Goal: Information Seeking & Learning: Learn about a topic

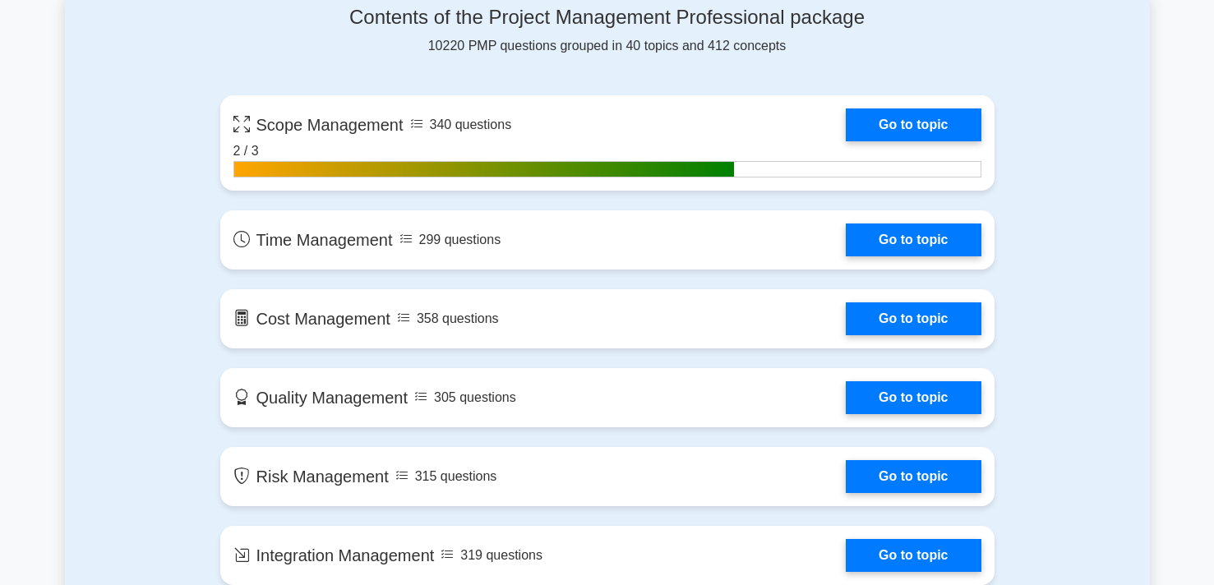
scroll to position [1103, 0]
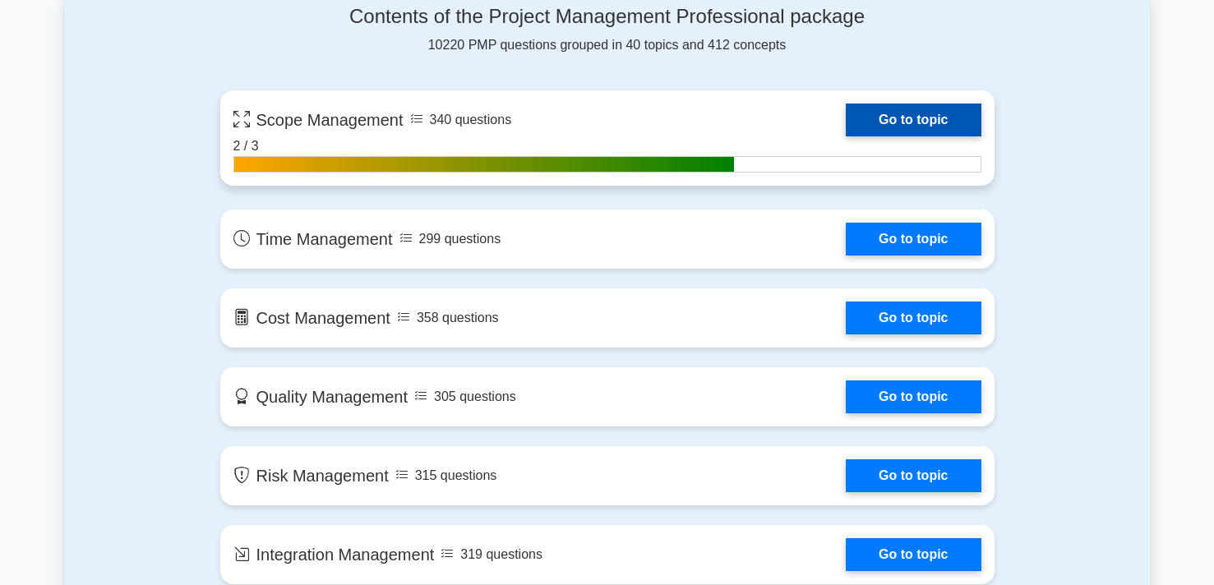
click at [921, 125] on link "Go to topic" at bounding box center [913, 120] width 135 height 33
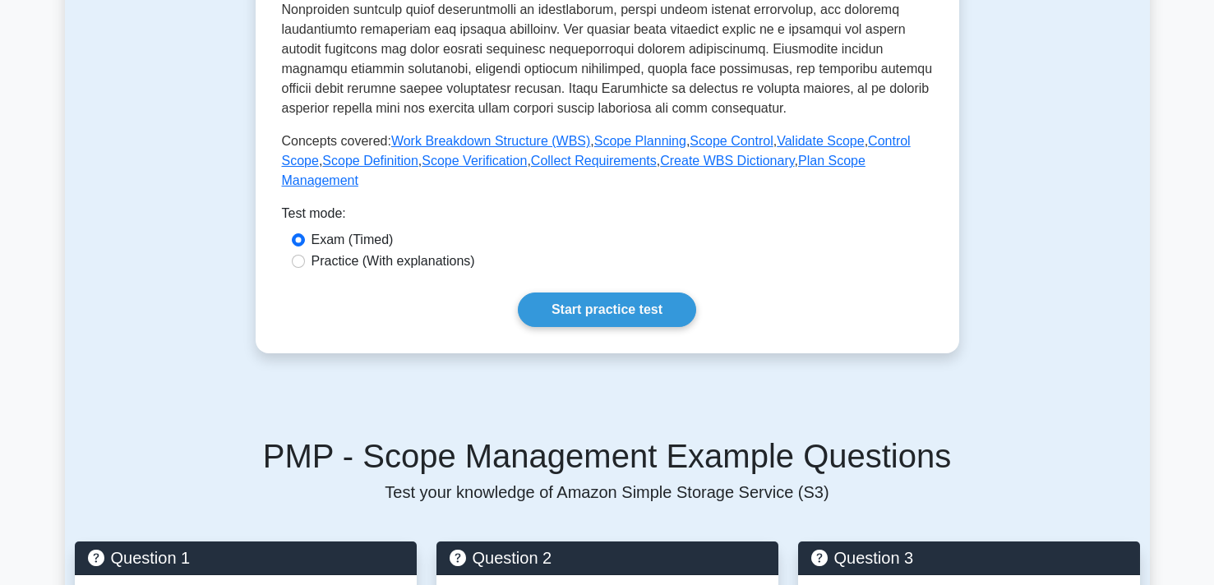
scroll to position [690, 0]
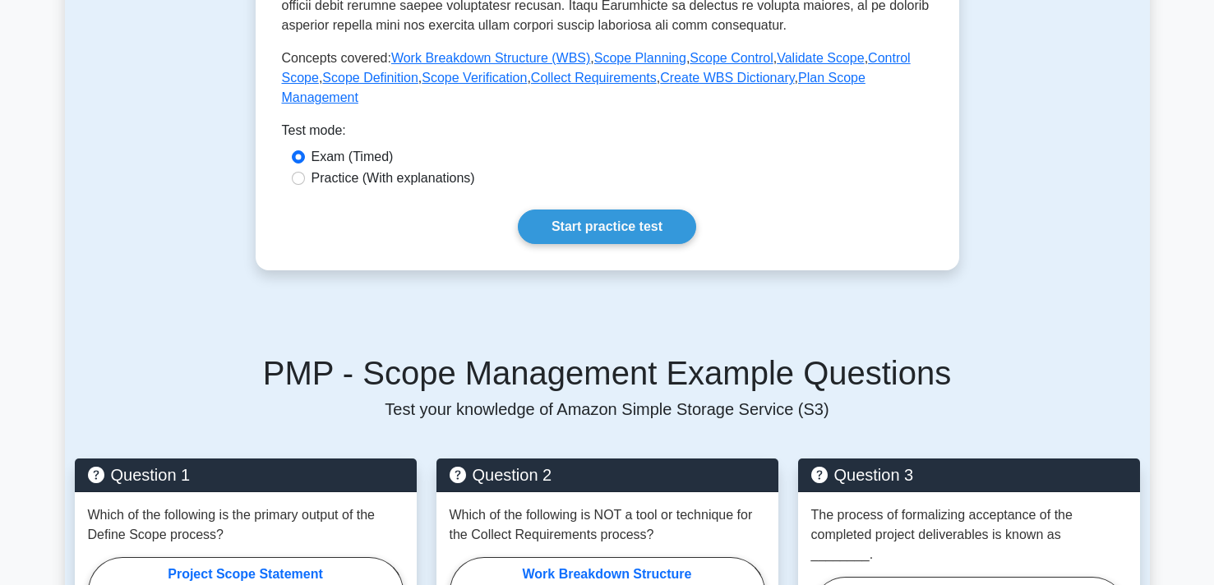
click at [363, 180] on label "Practice (With explanations)" at bounding box center [394, 179] width 164 height 20
click at [305, 180] on input "Practice (With explanations)" at bounding box center [298, 178] width 13 height 13
radio input "true"
click at [584, 230] on link "Start practice test" at bounding box center [607, 227] width 178 height 35
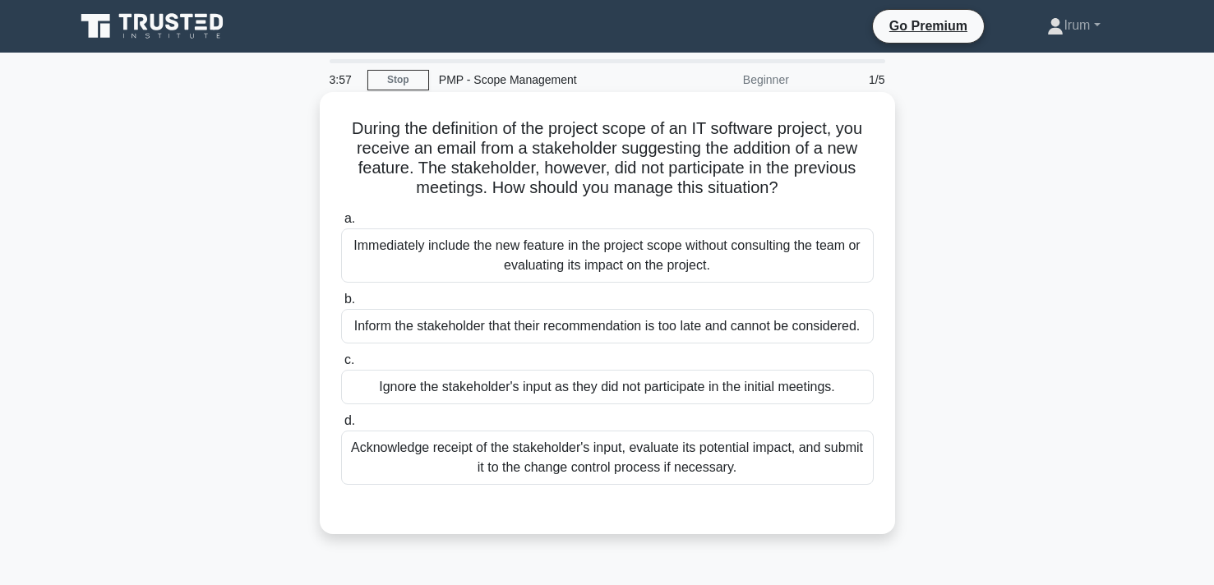
click at [742, 471] on div "Acknowledge receipt of the stakeholder's input, evaluate its potential impact, …" at bounding box center [607, 458] width 533 height 54
click at [341, 427] on input "d. Acknowledge receipt of the stakeholder's input, evaluate its potential impac…" at bounding box center [341, 421] width 0 height 11
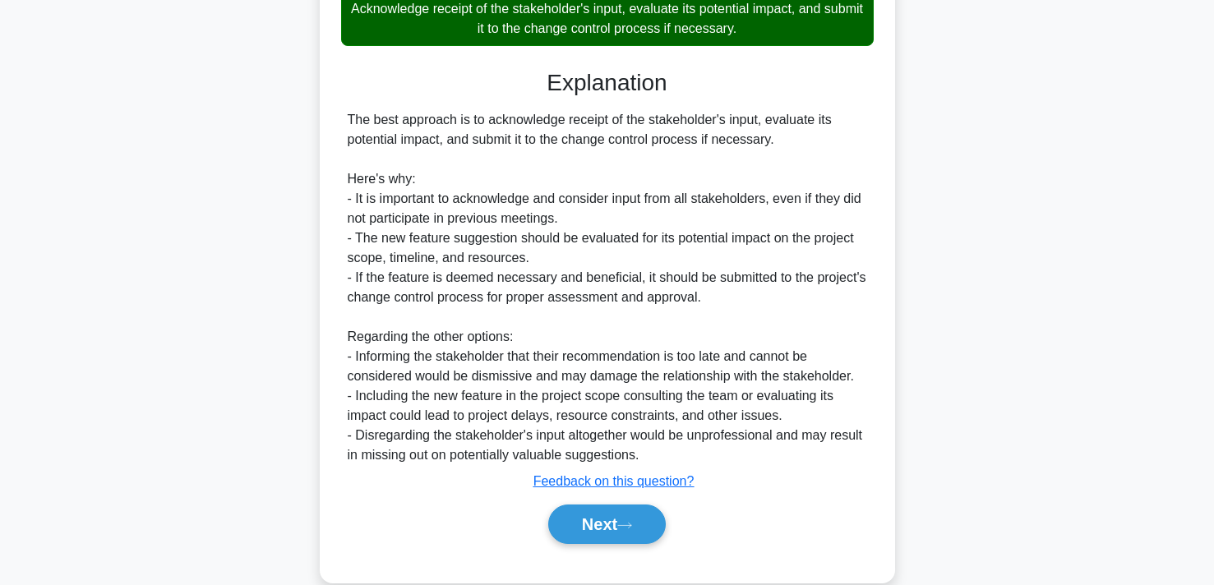
scroll to position [468, 0]
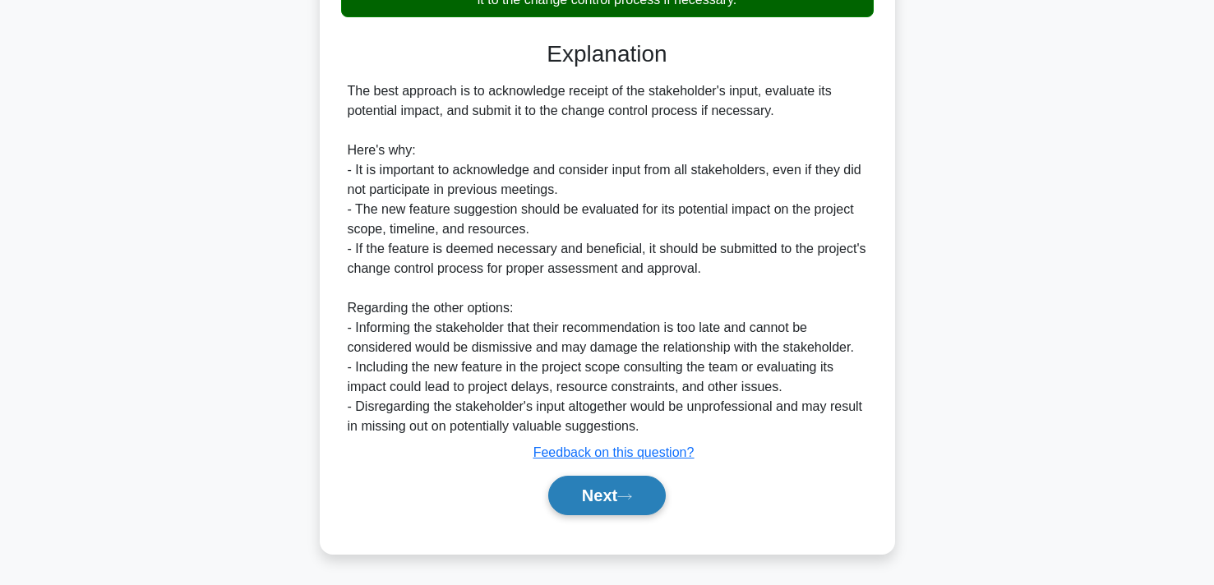
click at [611, 507] on button "Next" at bounding box center [607, 495] width 118 height 39
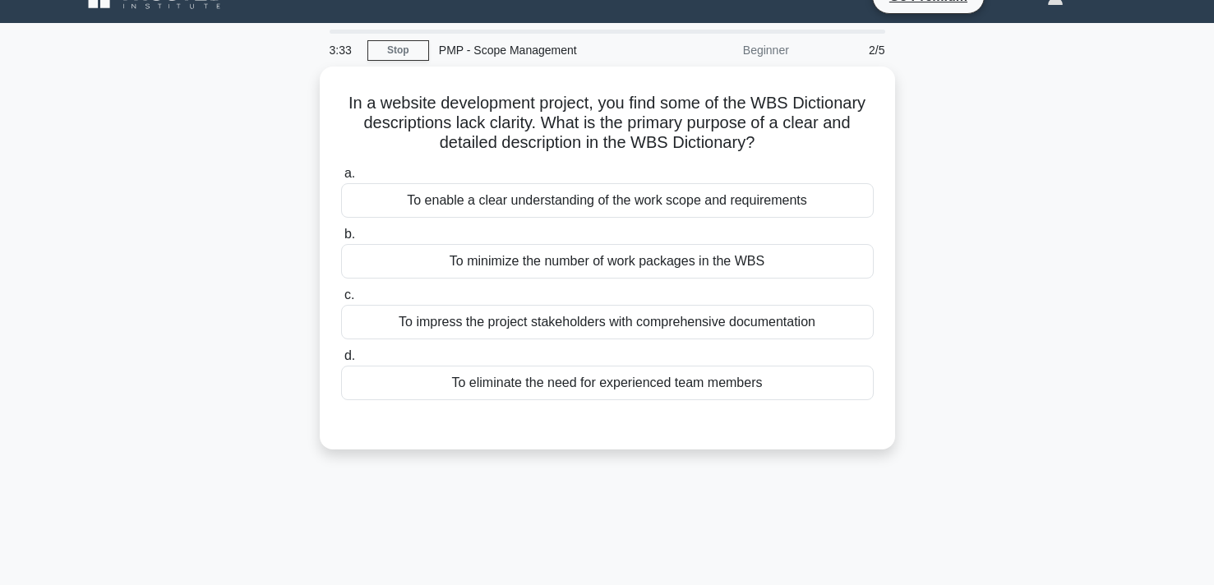
scroll to position [0, 0]
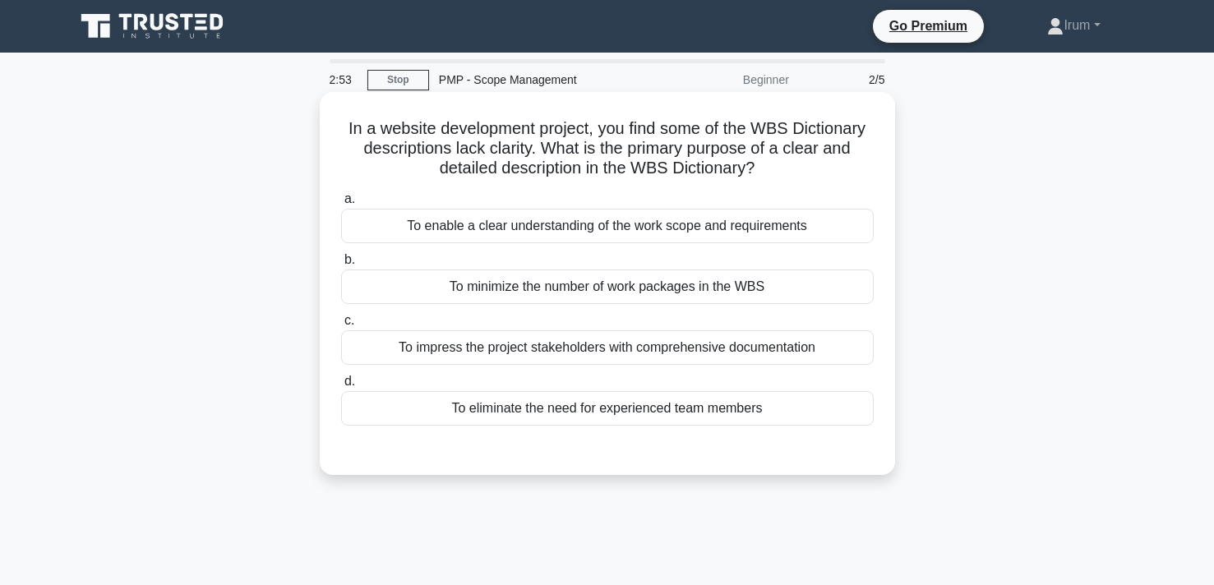
click at [676, 232] on div "To enable a clear understanding of the work scope and requirements" at bounding box center [607, 226] width 533 height 35
click at [341, 205] on input "a. To enable a clear understanding of the work scope and requirements" at bounding box center [341, 199] width 0 height 11
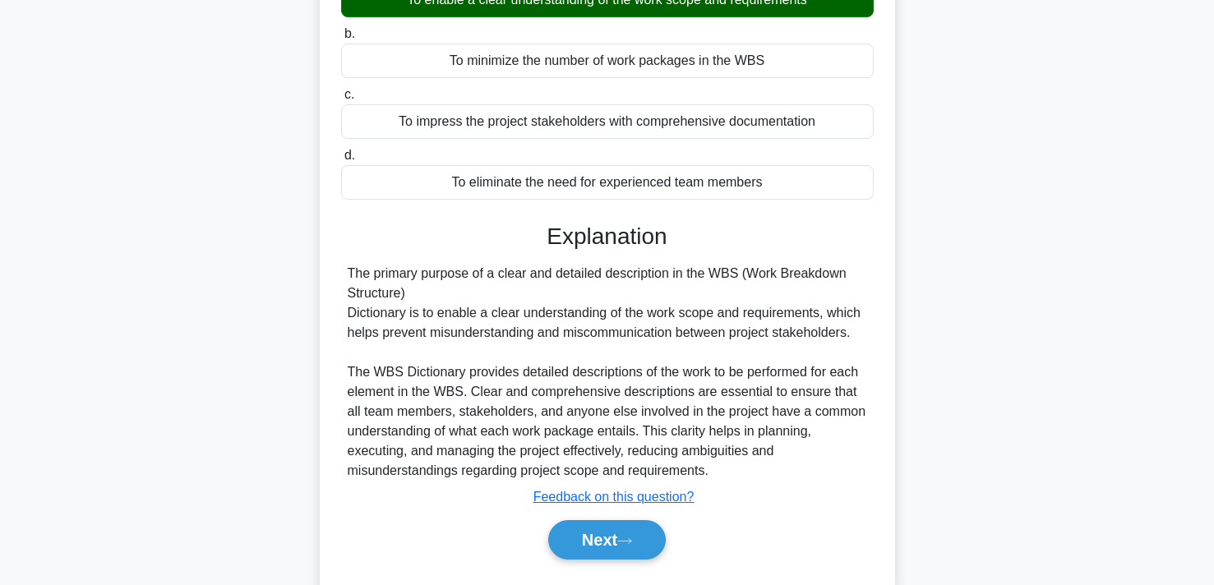
scroll to position [302, 0]
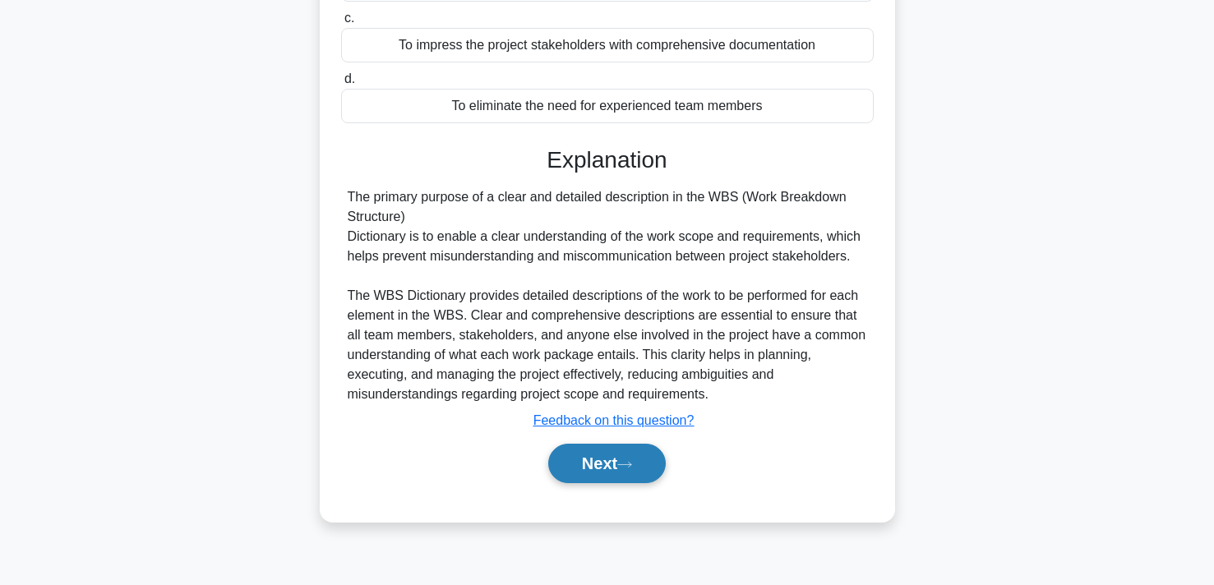
click at [596, 475] on button "Next" at bounding box center [607, 463] width 118 height 39
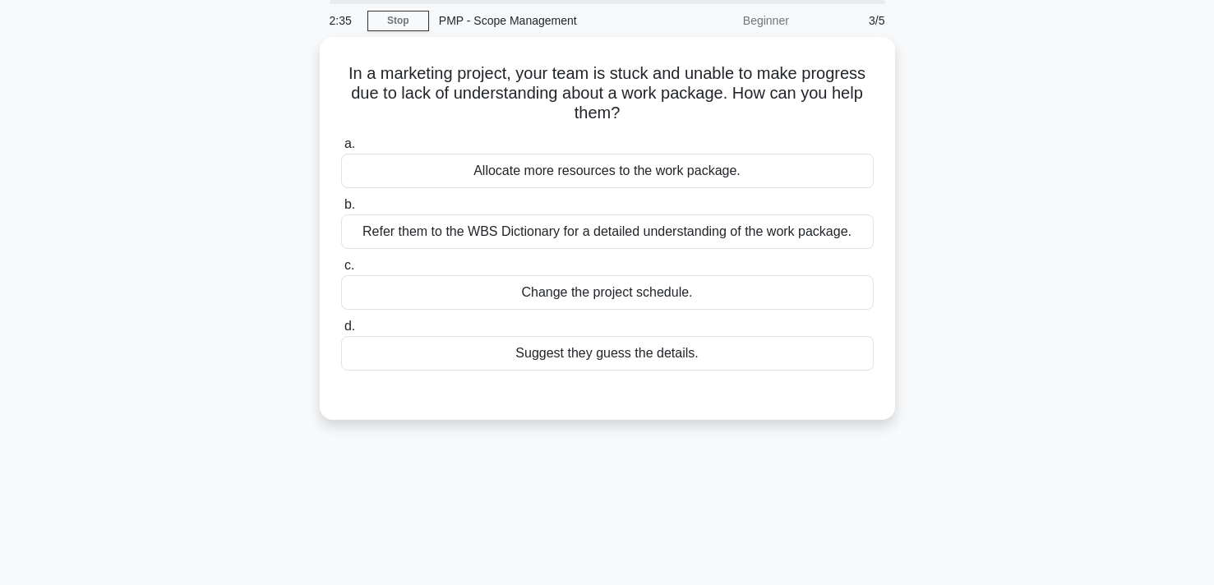
scroll to position [0, 0]
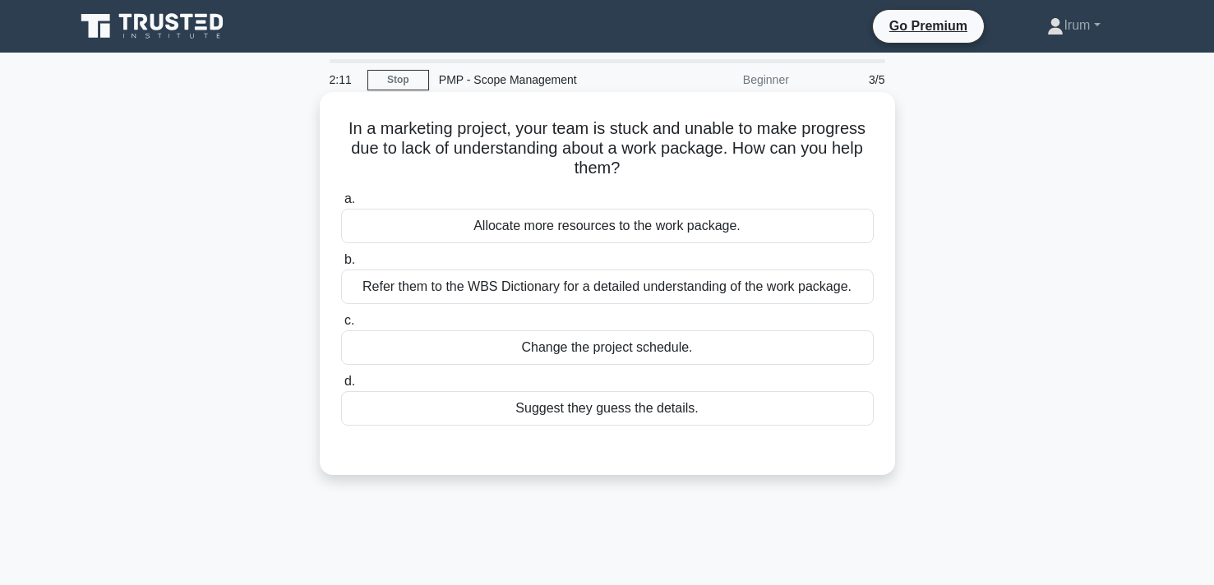
click at [615, 280] on div "Refer them to the WBS Dictionary for a detailed understanding of the work packa…" at bounding box center [607, 287] width 533 height 35
click at [341, 266] on input "b. Refer them to the WBS Dictionary for a detailed understanding of the work pa…" at bounding box center [341, 260] width 0 height 11
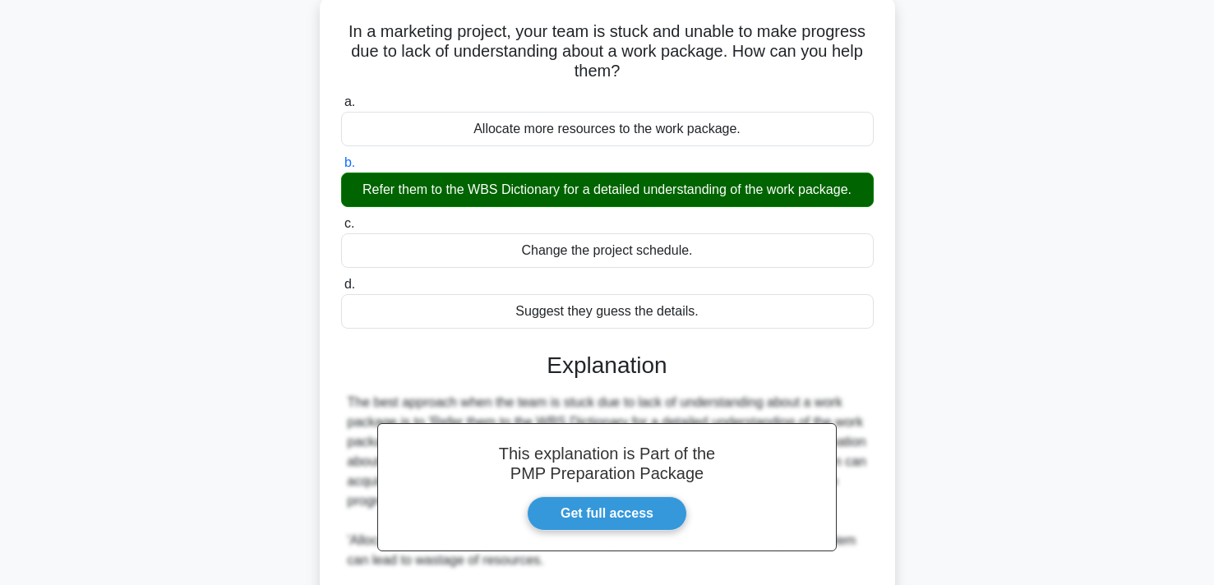
scroll to position [349, 0]
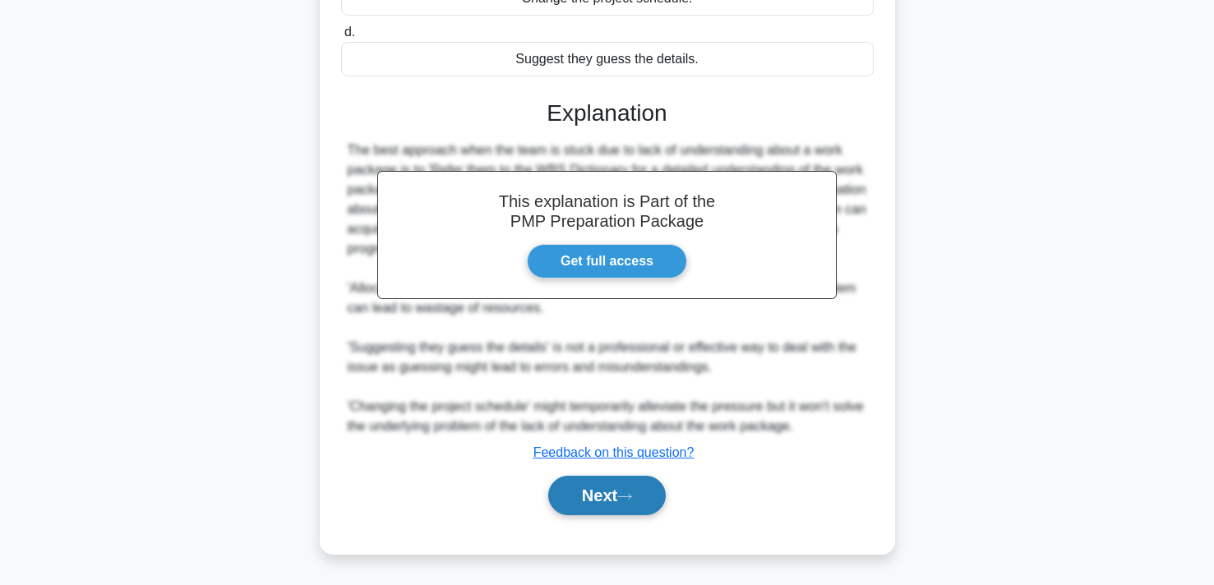
click at [599, 511] on button "Next" at bounding box center [607, 495] width 118 height 39
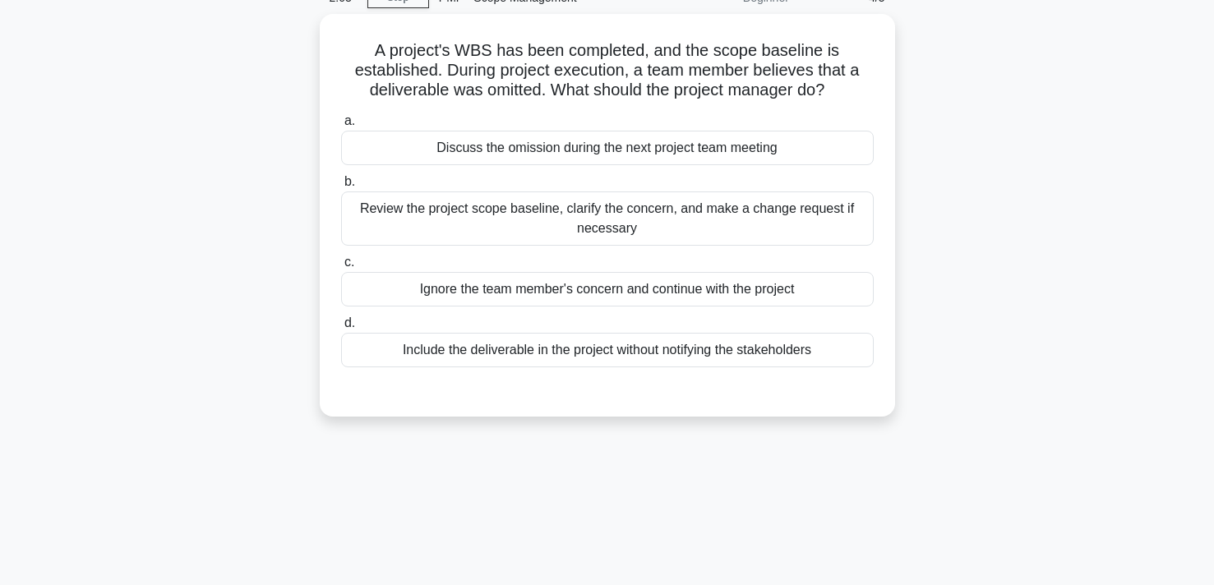
scroll to position [0, 0]
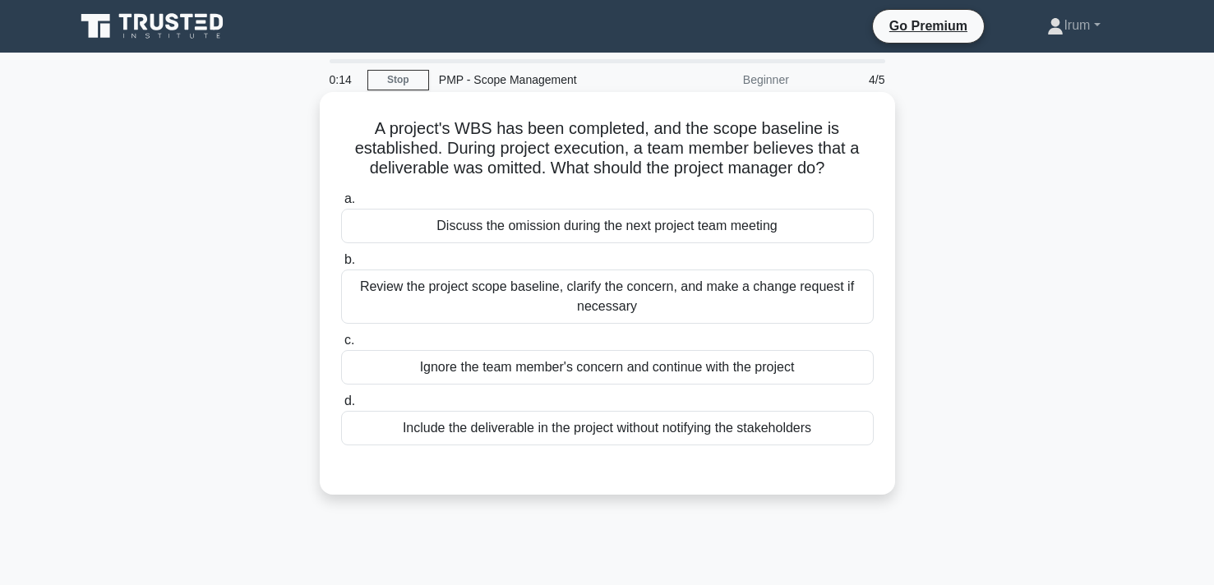
click at [664, 304] on div "Review the project scope baseline, clarify the concern, and make a change reque…" at bounding box center [607, 297] width 533 height 54
click at [341, 266] on input "b. Review the project scope baseline, clarify the concern, and make a change re…" at bounding box center [341, 260] width 0 height 11
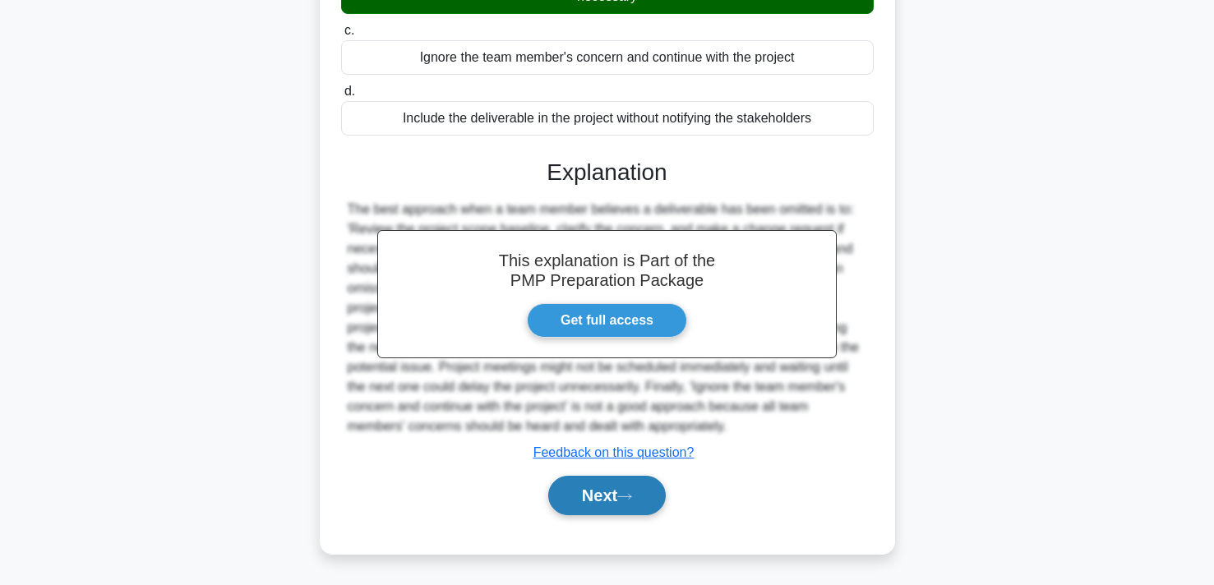
click at [605, 496] on button "Next" at bounding box center [607, 495] width 118 height 39
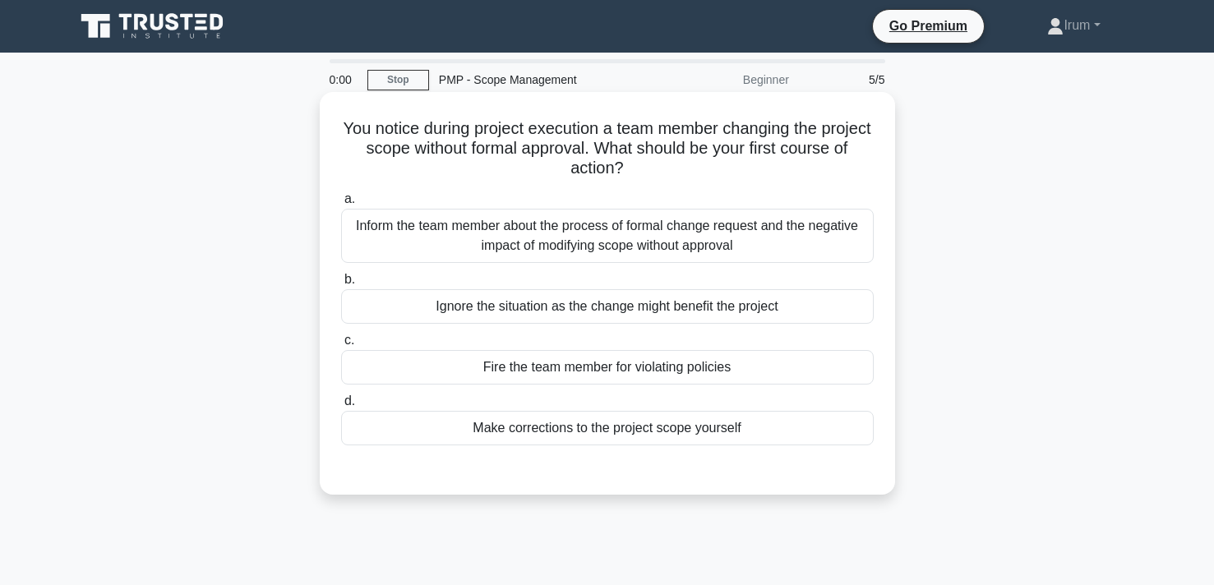
click at [638, 250] on div "Inform the team member about the process of formal change request and the negat…" at bounding box center [607, 236] width 533 height 54
click at [341, 205] on input "a. Inform the team member about the process of formal change request and the ne…" at bounding box center [341, 199] width 0 height 11
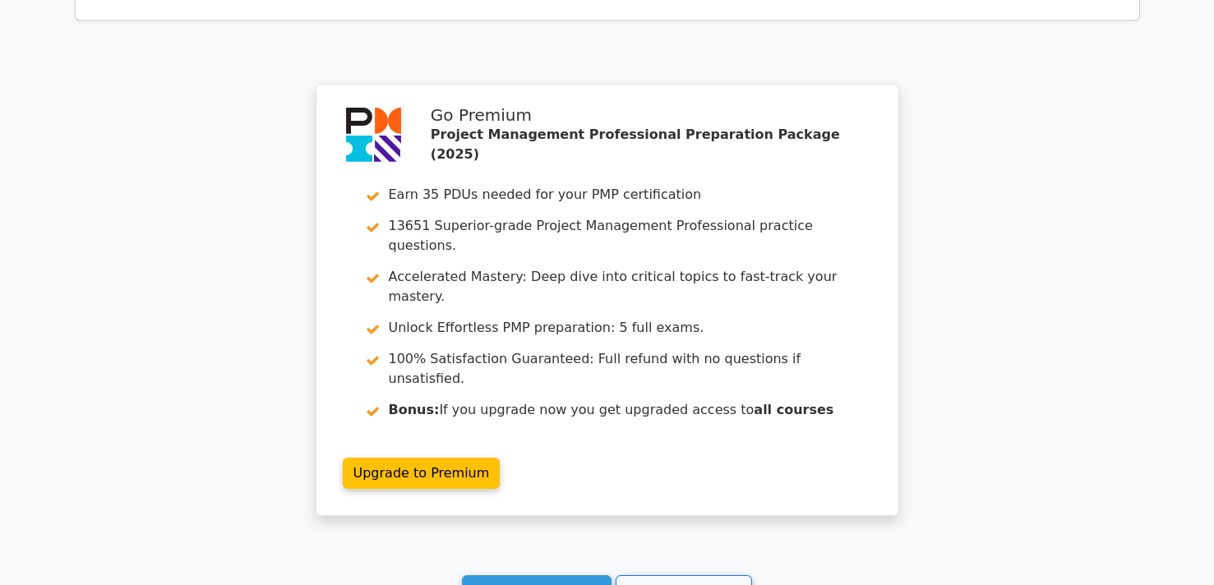
scroll to position [2538, 0]
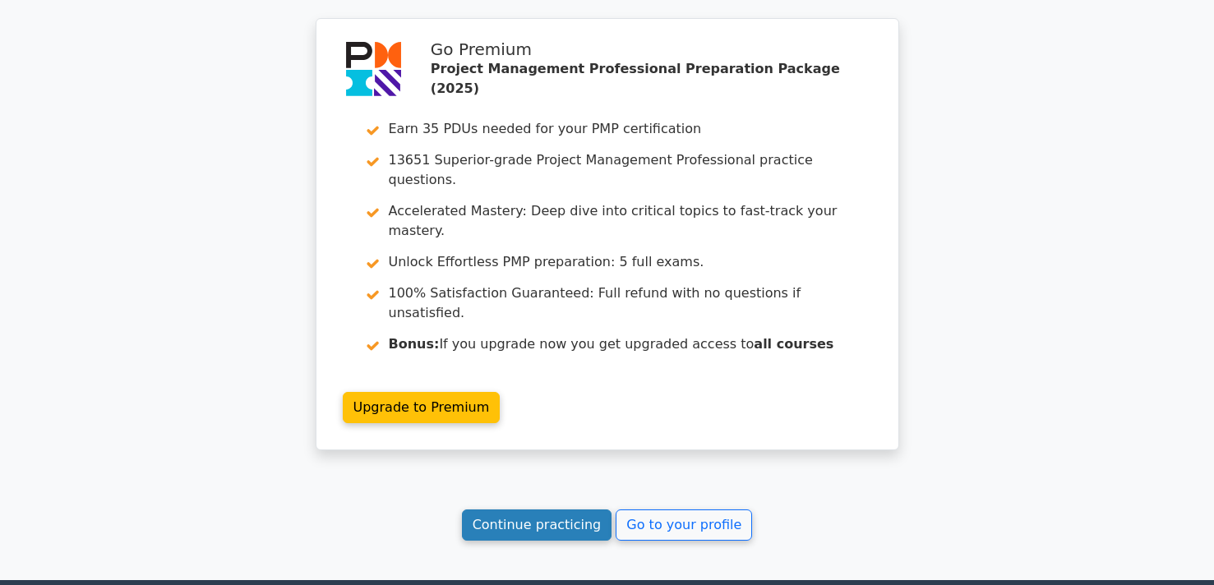
click at [542, 510] on link "Continue practicing" at bounding box center [537, 525] width 150 height 31
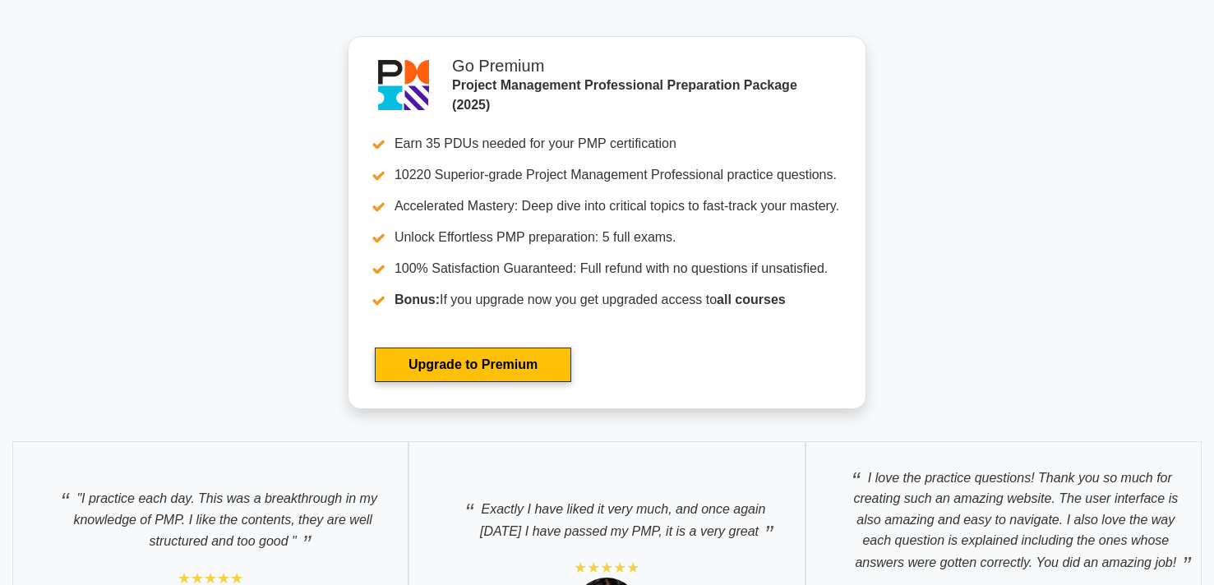
scroll to position [5759, 0]
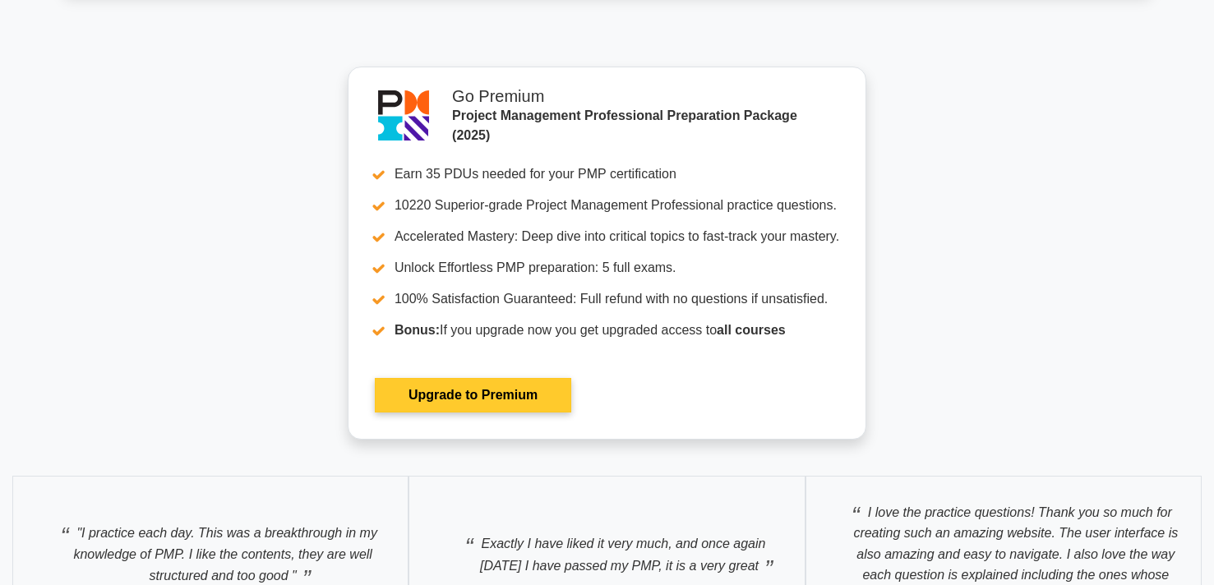
click at [483, 390] on link "Upgrade to Premium" at bounding box center [473, 395] width 196 height 35
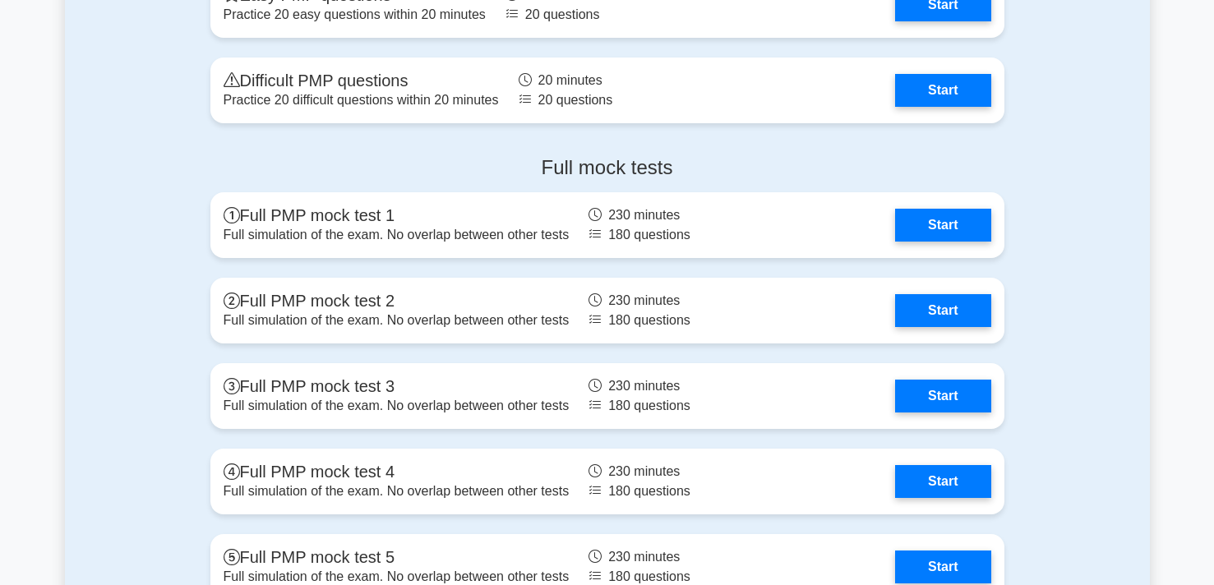
scroll to position [5134, 0]
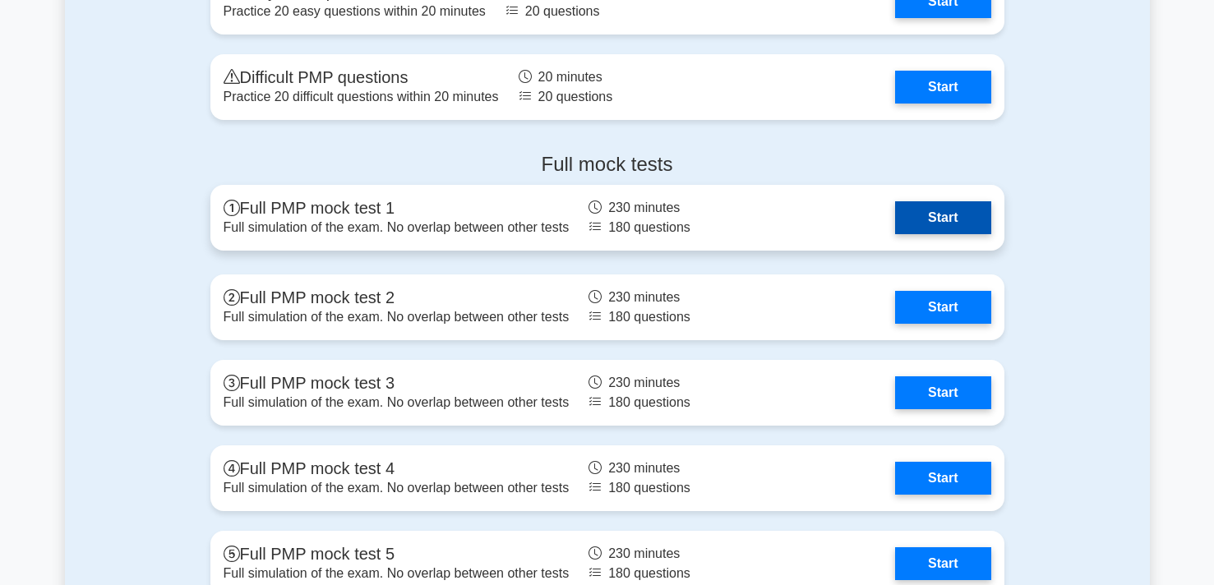
click at [914, 221] on link "Start" at bounding box center [942, 217] width 95 height 33
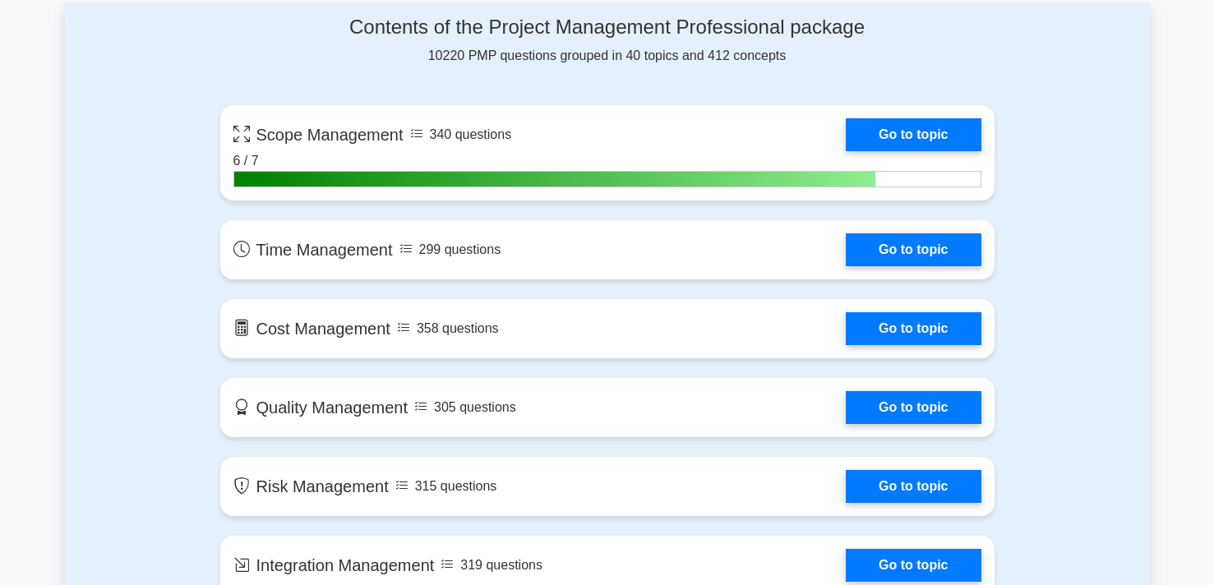
scroll to position [1054, 0]
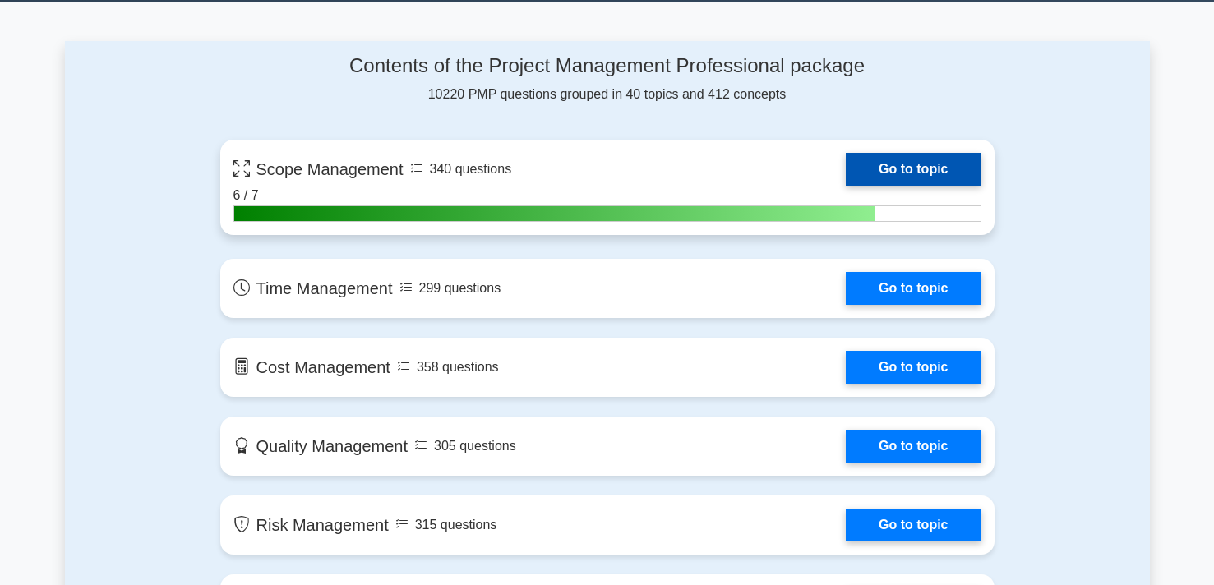
click at [899, 174] on link "Go to topic" at bounding box center [913, 169] width 135 height 33
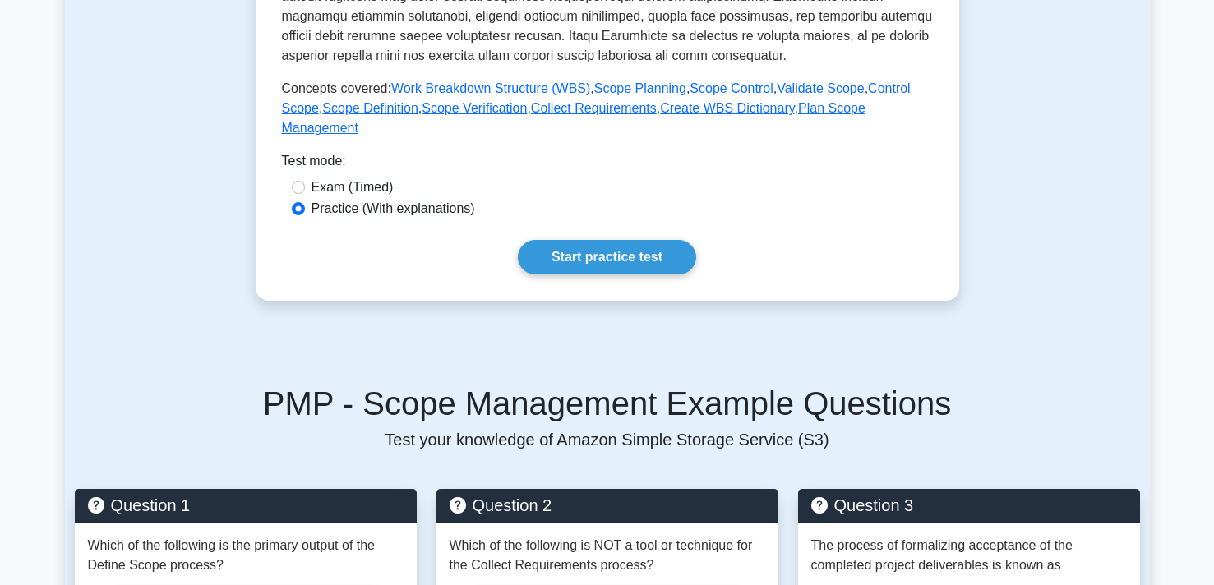
scroll to position [428, 0]
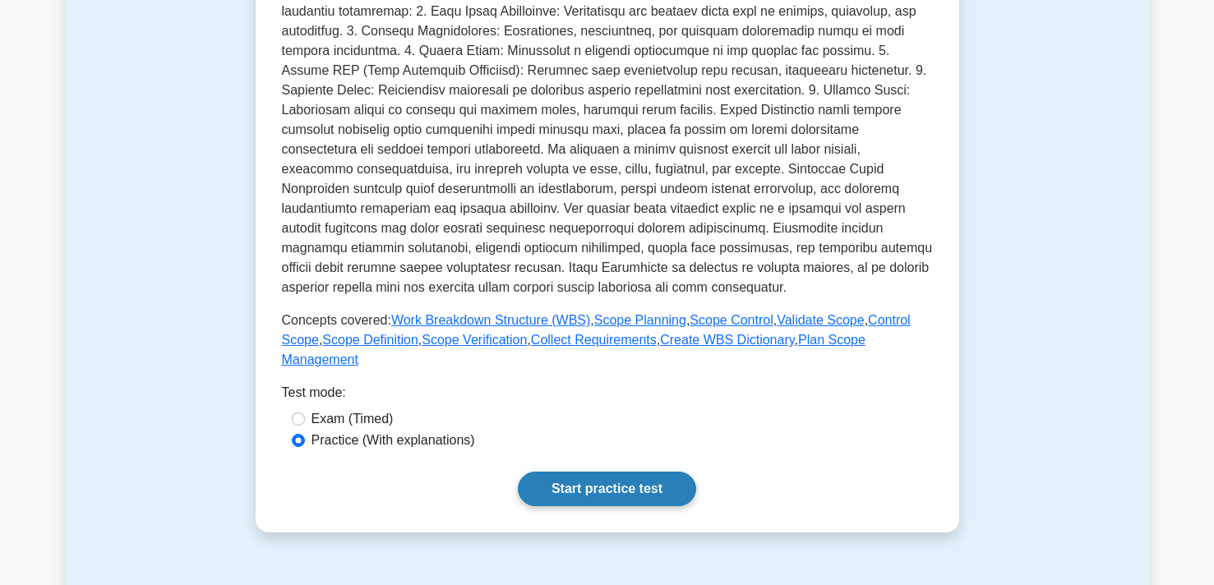
click at [598, 494] on link "Start practice test" at bounding box center [607, 489] width 178 height 35
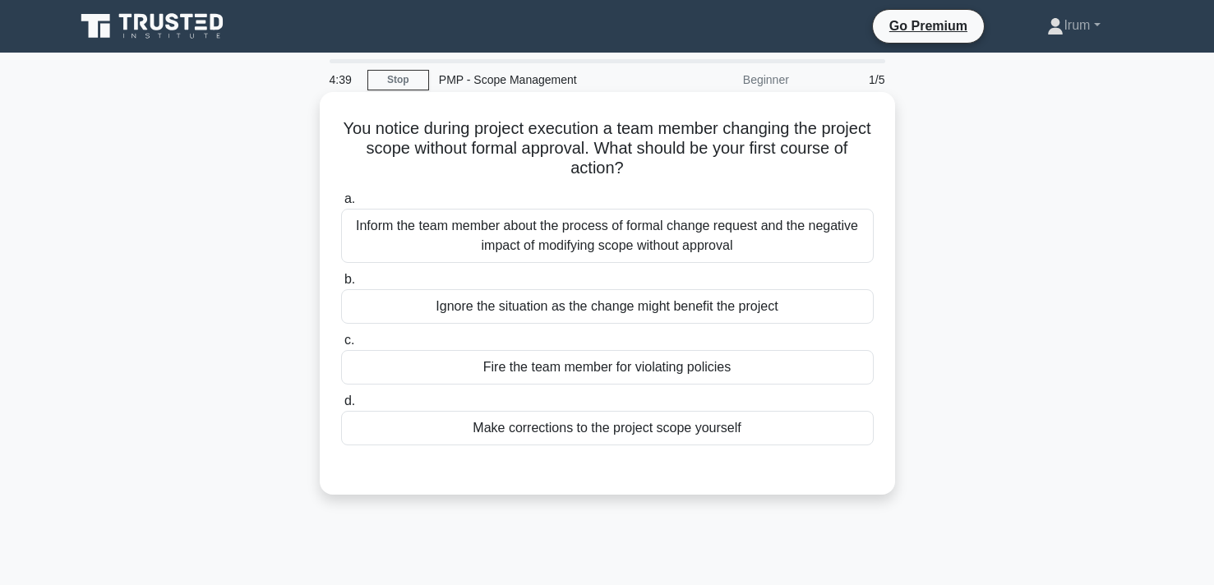
click at [579, 196] on label "a. Inform the team member about the process of formal change request and the ne…" at bounding box center [607, 226] width 533 height 74
click at [341, 196] on input "a. Inform the team member about the process of formal change request and the ne…" at bounding box center [341, 199] width 0 height 11
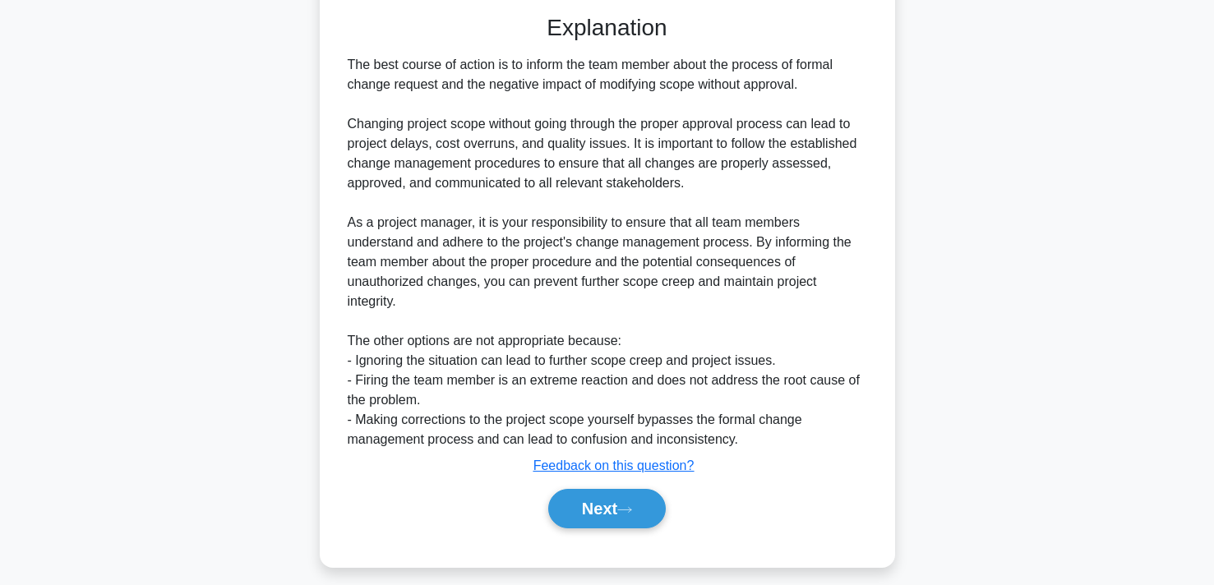
scroll to position [468, 0]
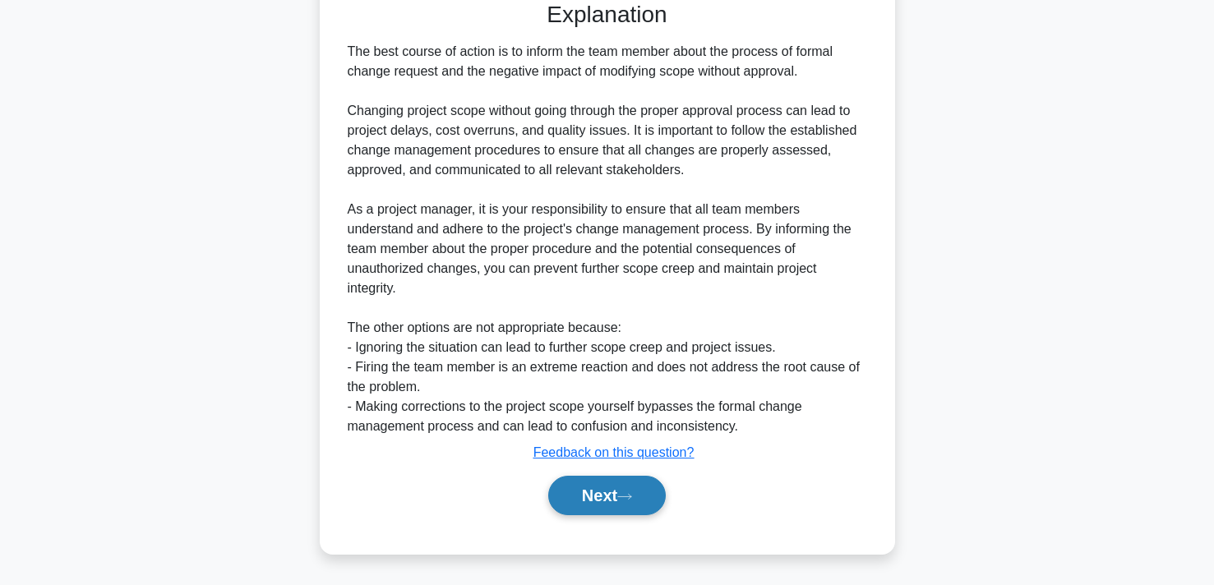
click at [617, 499] on button "Next" at bounding box center [607, 495] width 118 height 39
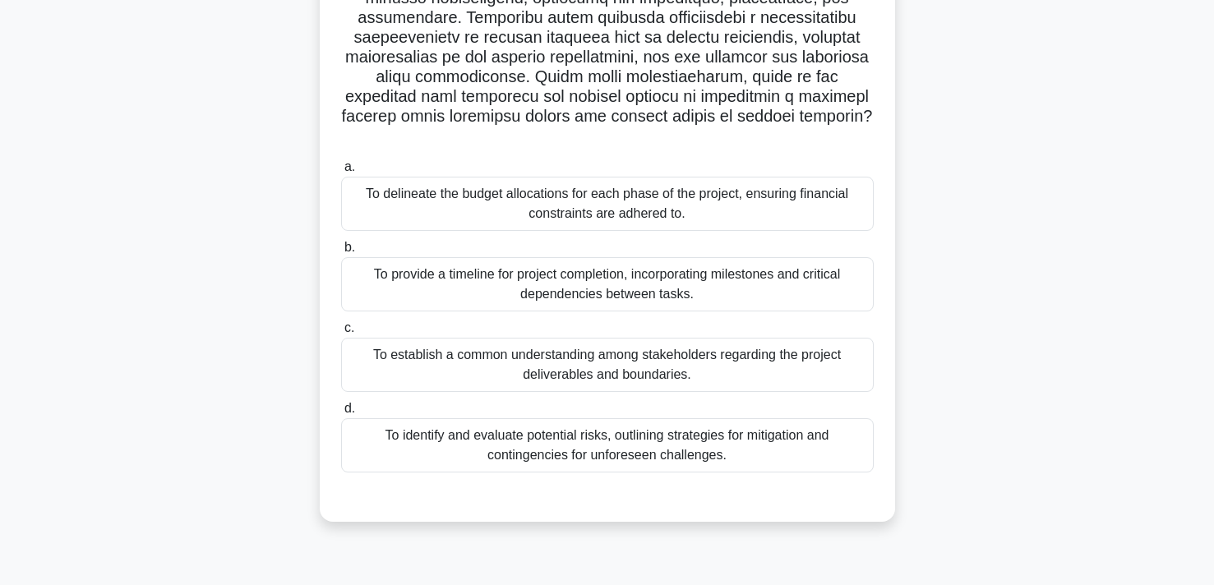
scroll to position [290, 0]
click at [645, 194] on div "To delineate the budget allocations for each phase of the project, ensuring fin…" at bounding box center [607, 202] width 533 height 54
click at [341, 171] on input "a. To delineate the budget allocations for each phase of the project, ensuring …" at bounding box center [341, 165] width 0 height 11
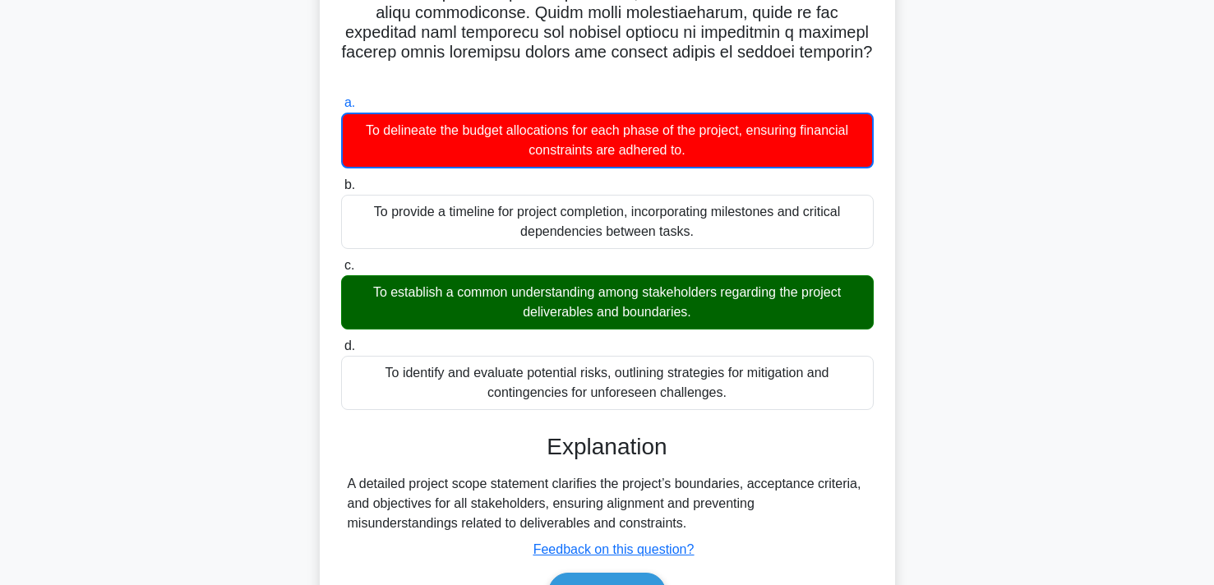
scroll to position [390, 0]
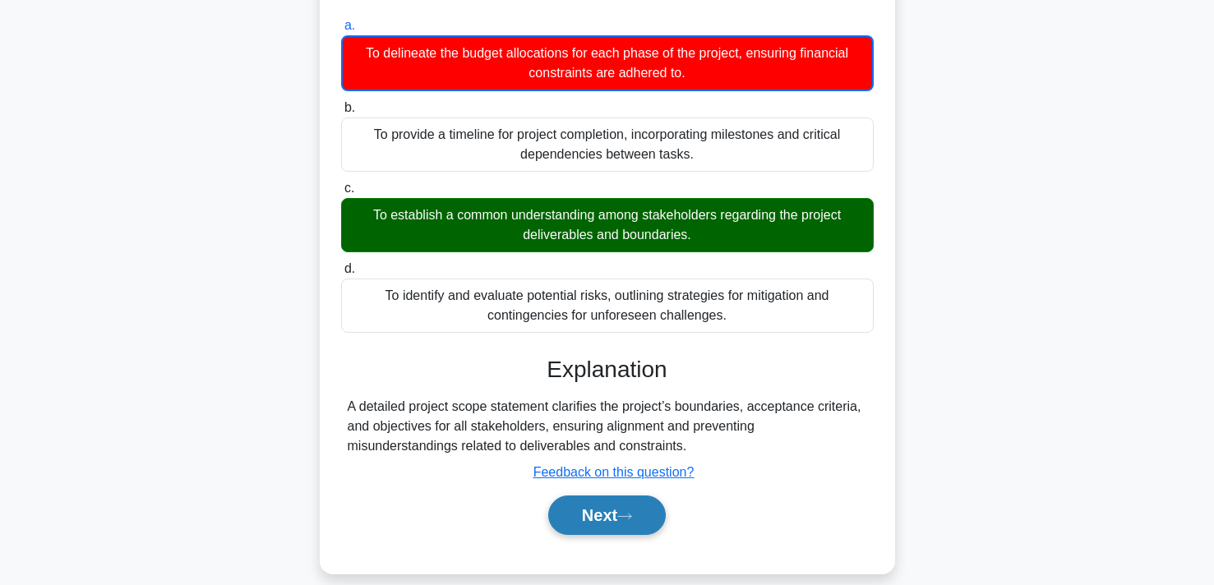
click at [622, 496] on button "Next" at bounding box center [607, 515] width 118 height 39
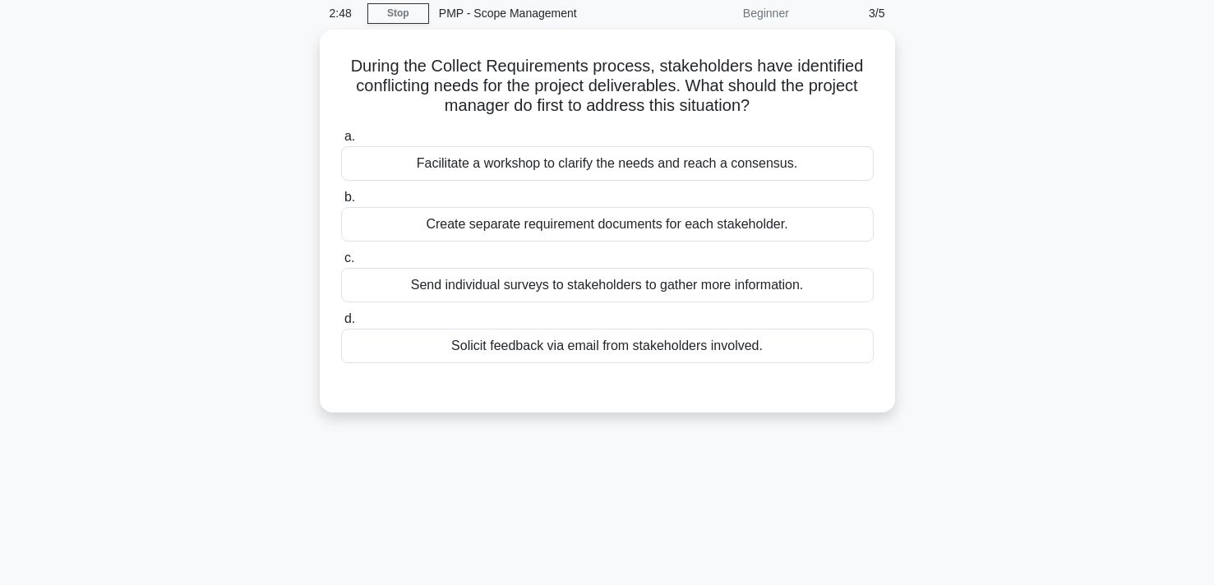
scroll to position [0, 0]
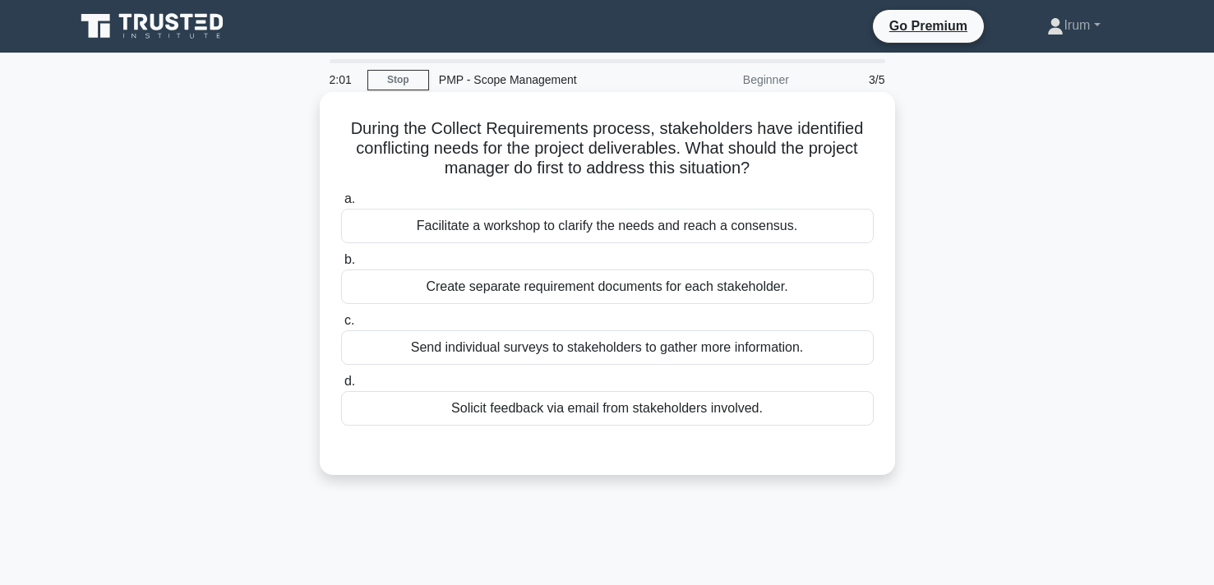
click at [639, 224] on div "Facilitate a workshop to clarify the needs and reach a consensus." at bounding box center [607, 226] width 533 height 35
click at [341, 205] on input "a. Facilitate a workshop to clarify the needs and reach a consensus." at bounding box center [341, 199] width 0 height 11
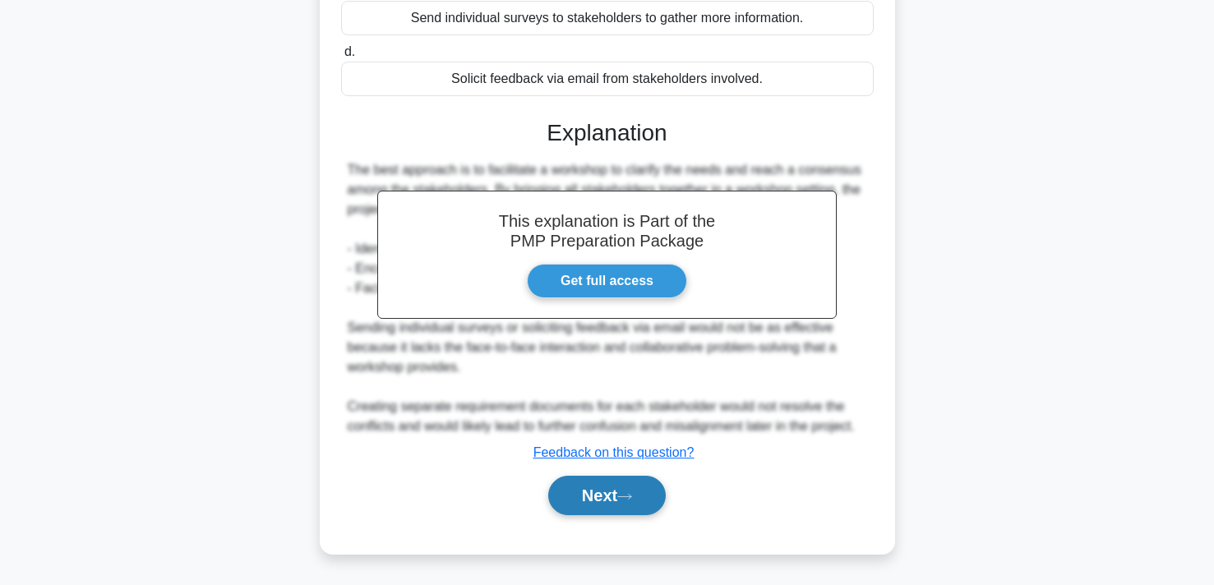
click at [630, 502] on button "Next" at bounding box center [607, 495] width 118 height 39
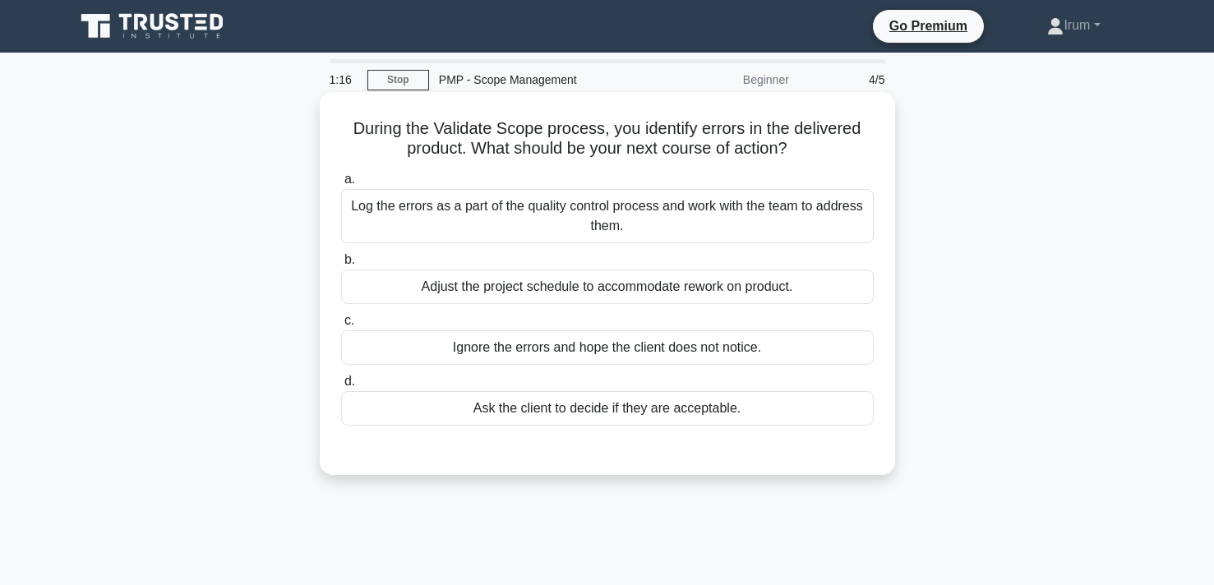
click at [732, 200] on div "Log the errors as a part of the quality control process and work with the team …" at bounding box center [607, 216] width 533 height 54
click at [341, 185] on input "a. Log the errors as a part of the quality control process and work with the te…" at bounding box center [341, 179] width 0 height 11
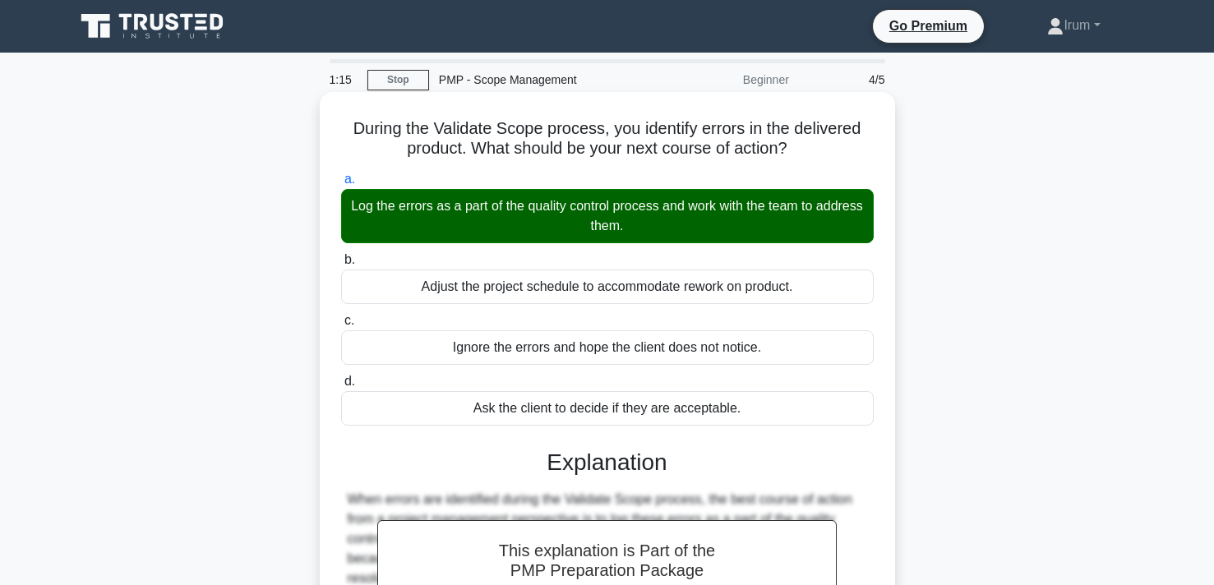
scroll to position [302, 0]
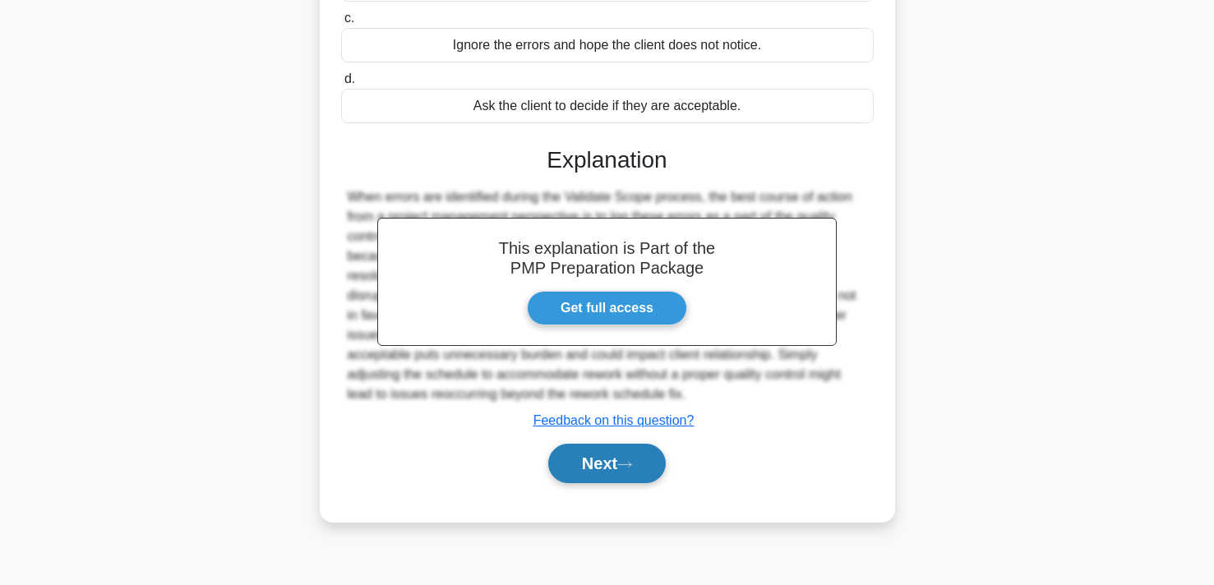
click at [592, 470] on button "Next" at bounding box center [607, 463] width 118 height 39
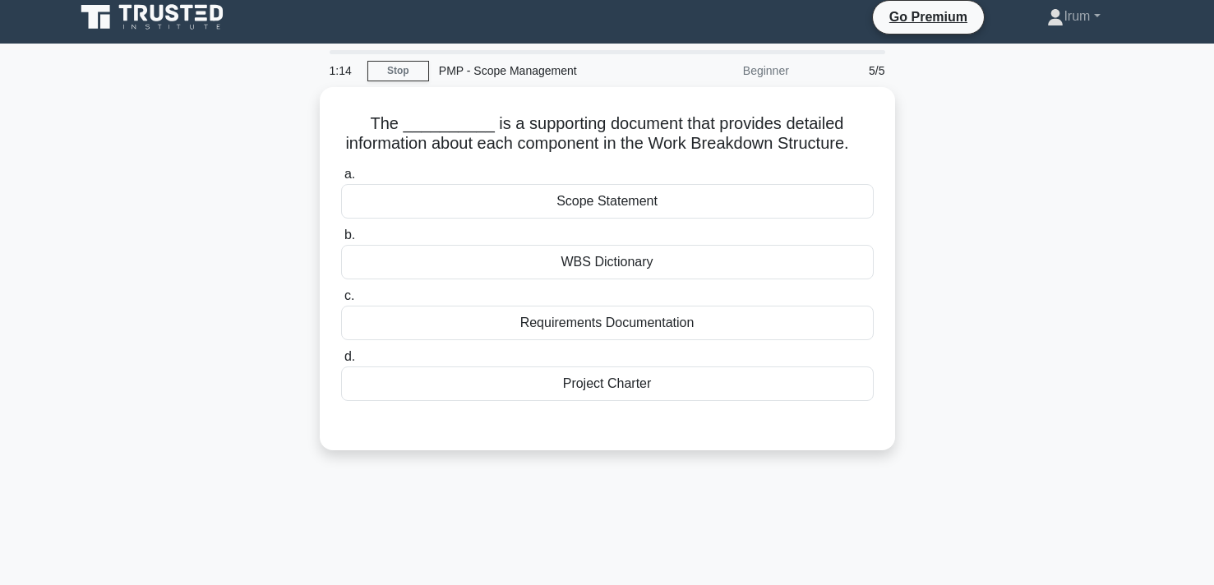
scroll to position [0, 0]
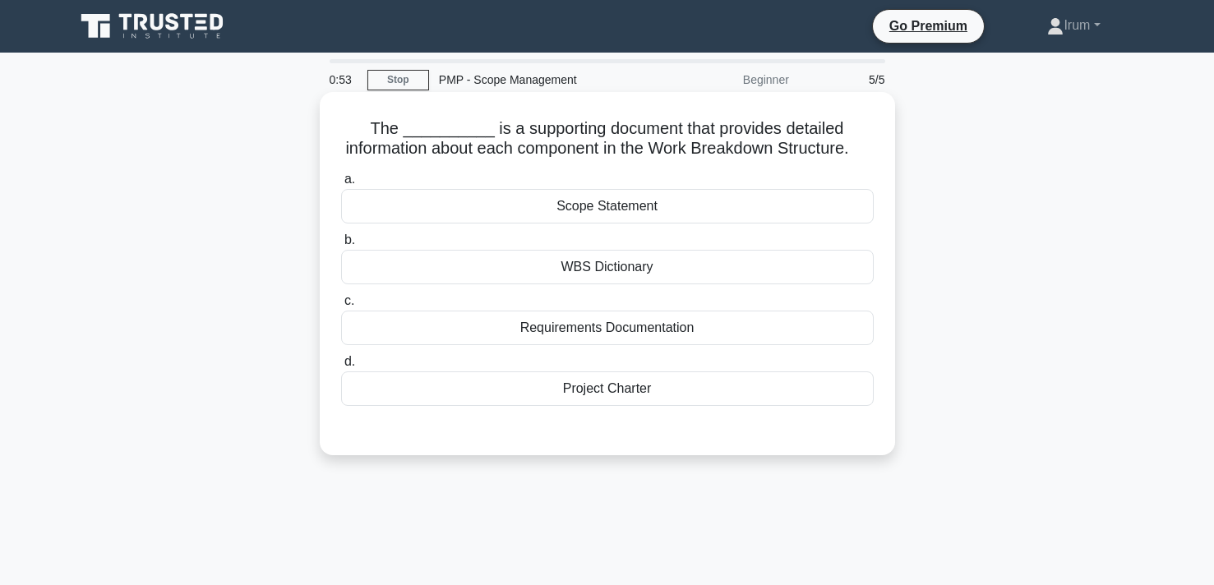
click at [725, 320] on div "Requirements Documentation" at bounding box center [607, 328] width 533 height 35
click at [341, 307] on input "c. Requirements Documentation" at bounding box center [341, 301] width 0 height 11
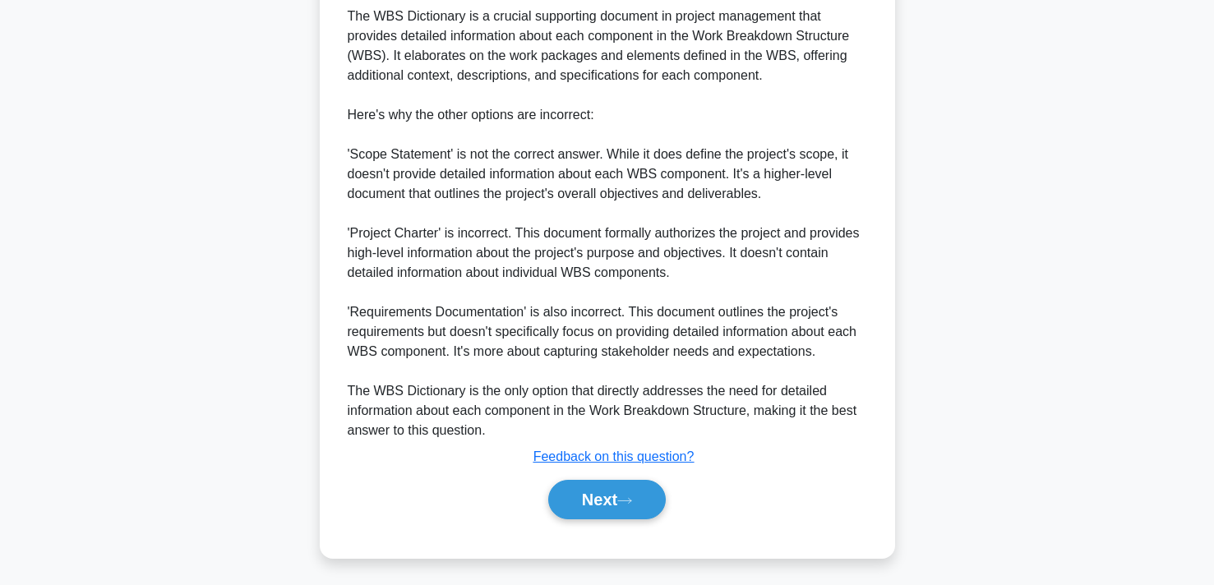
scroll to position [509, 0]
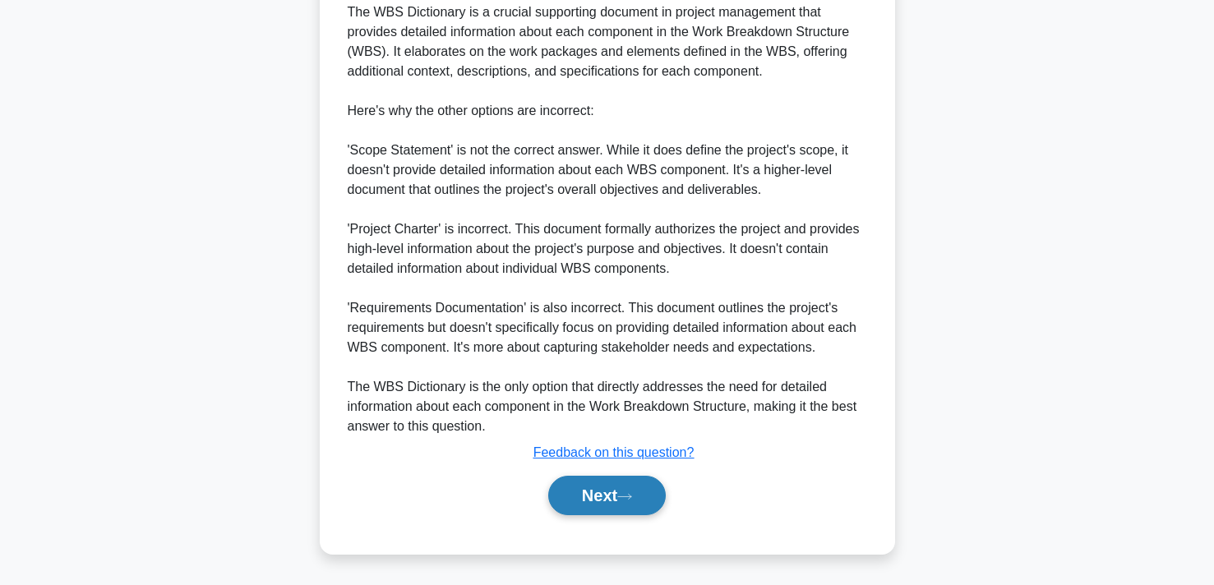
click at [593, 494] on button "Next" at bounding box center [607, 495] width 118 height 39
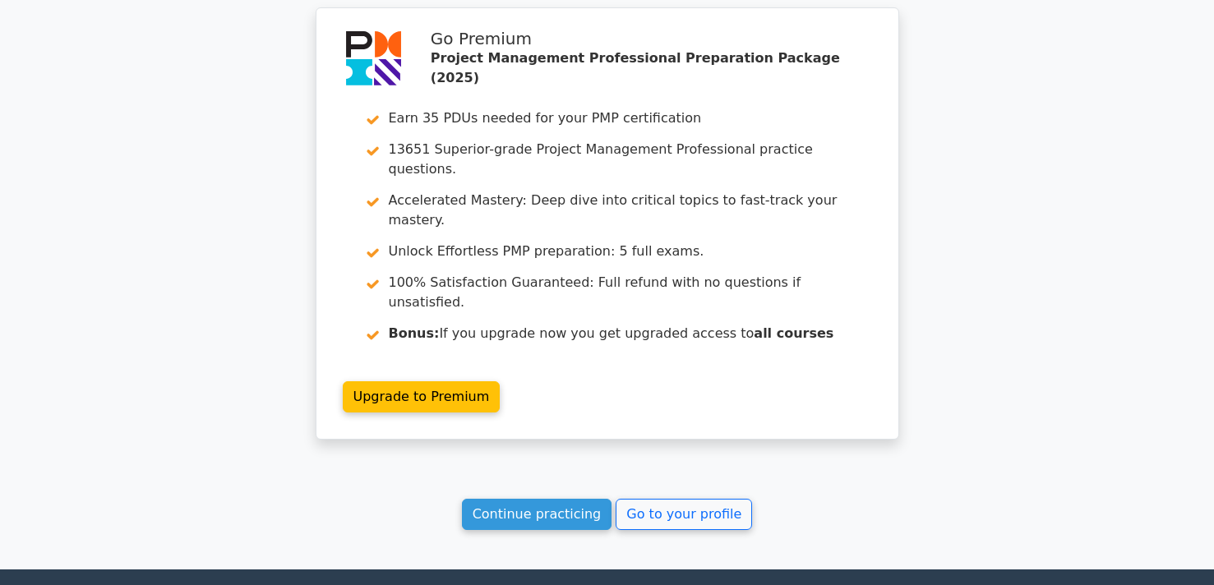
scroll to position [2519, 0]
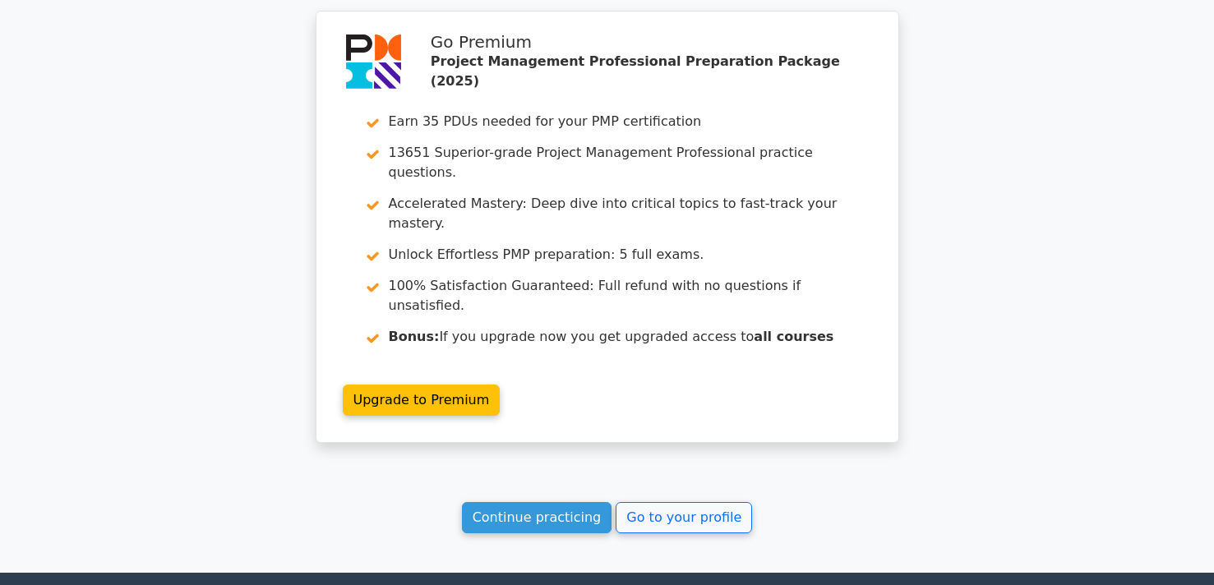
click at [547, 502] on link "Continue practicing" at bounding box center [537, 517] width 150 height 31
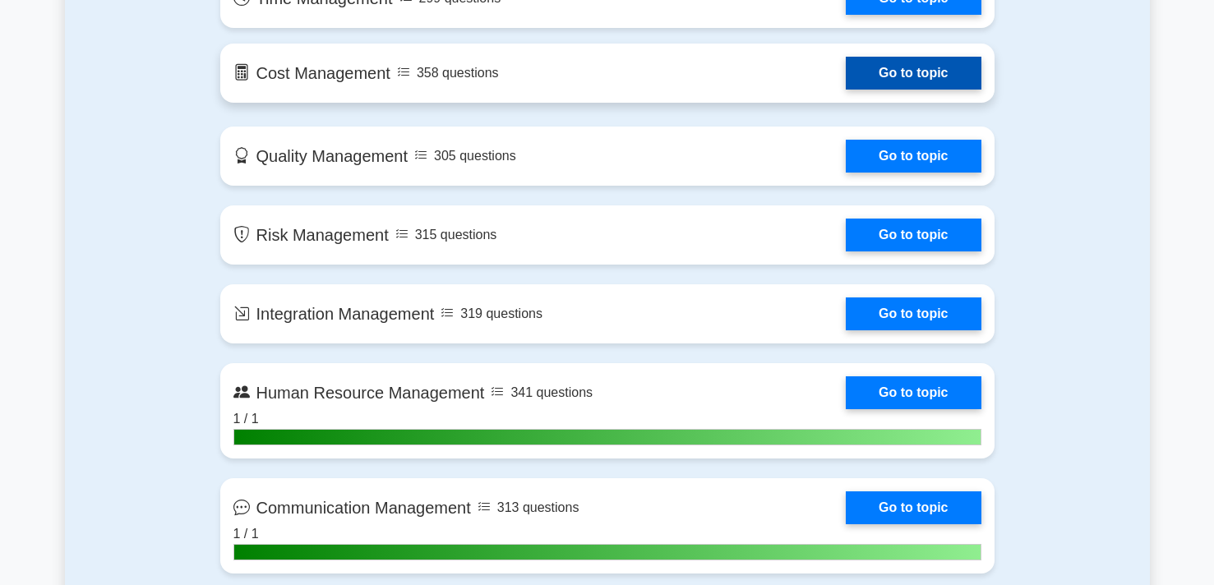
scroll to position [1615, 0]
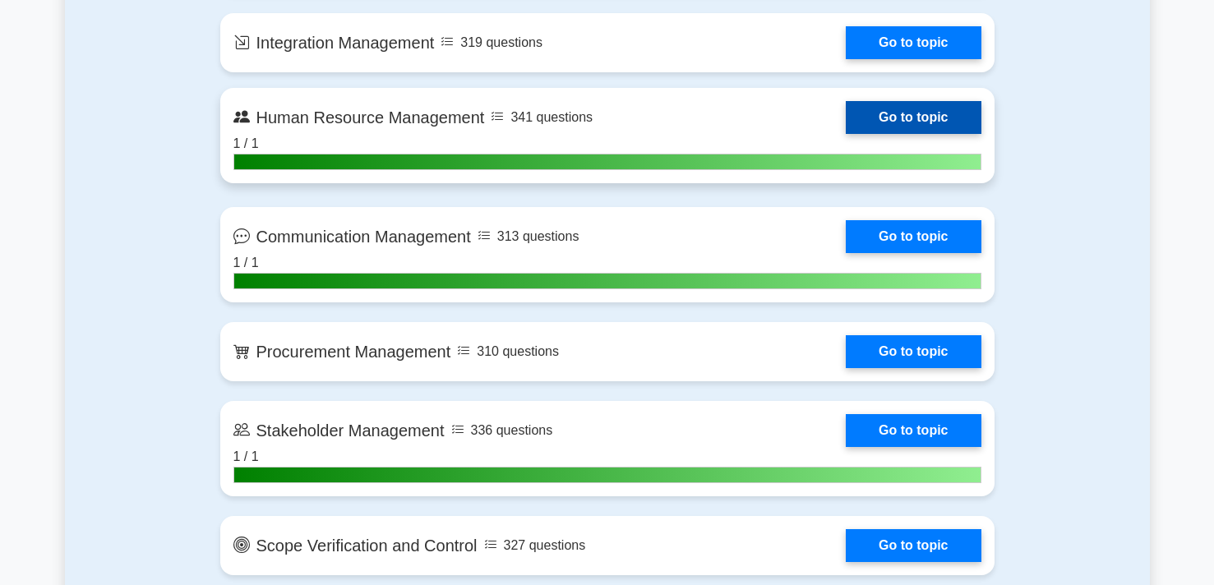
click at [889, 120] on link "Go to topic" at bounding box center [913, 117] width 135 height 33
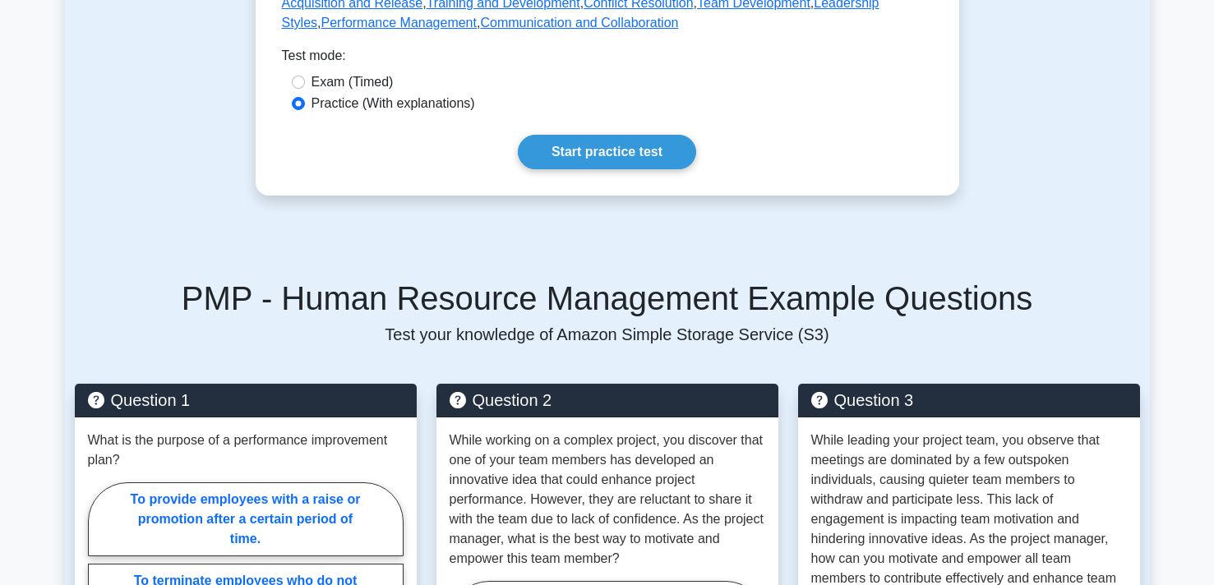
scroll to position [813, 0]
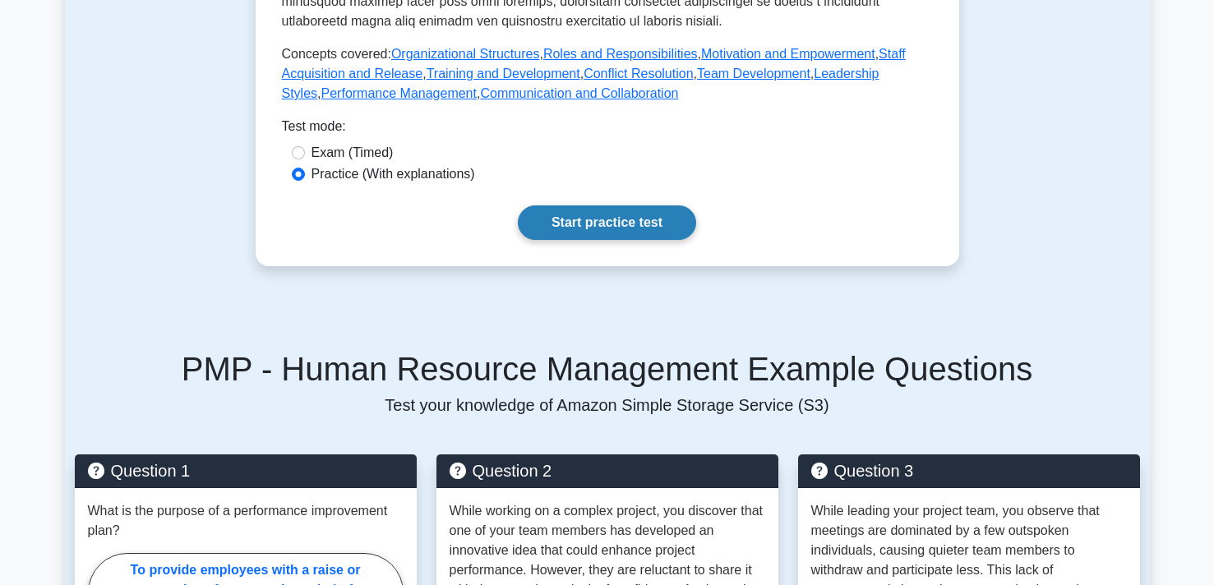
click at [602, 230] on link "Start practice test" at bounding box center [607, 223] width 178 height 35
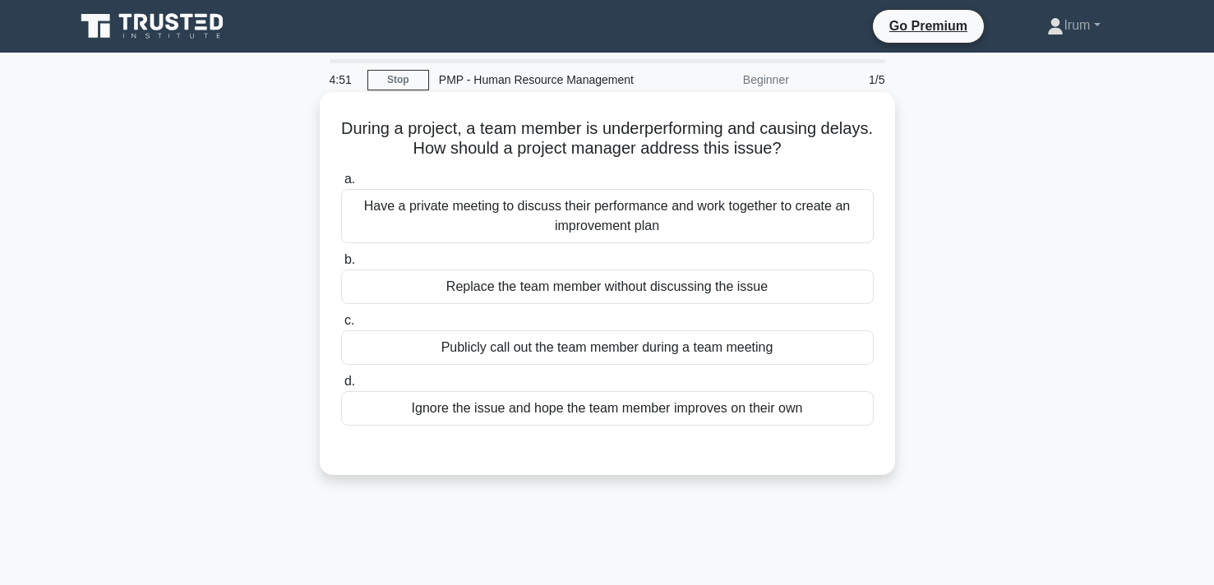
click at [625, 206] on div "Have a private meeting to discuss their performance and work together to create…" at bounding box center [607, 216] width 533 height 54
click at [341, 185] on input "a. Have a private meeting to discuss their performance and work together to cre…" at bounding box center [341, 179] width 0 height 11
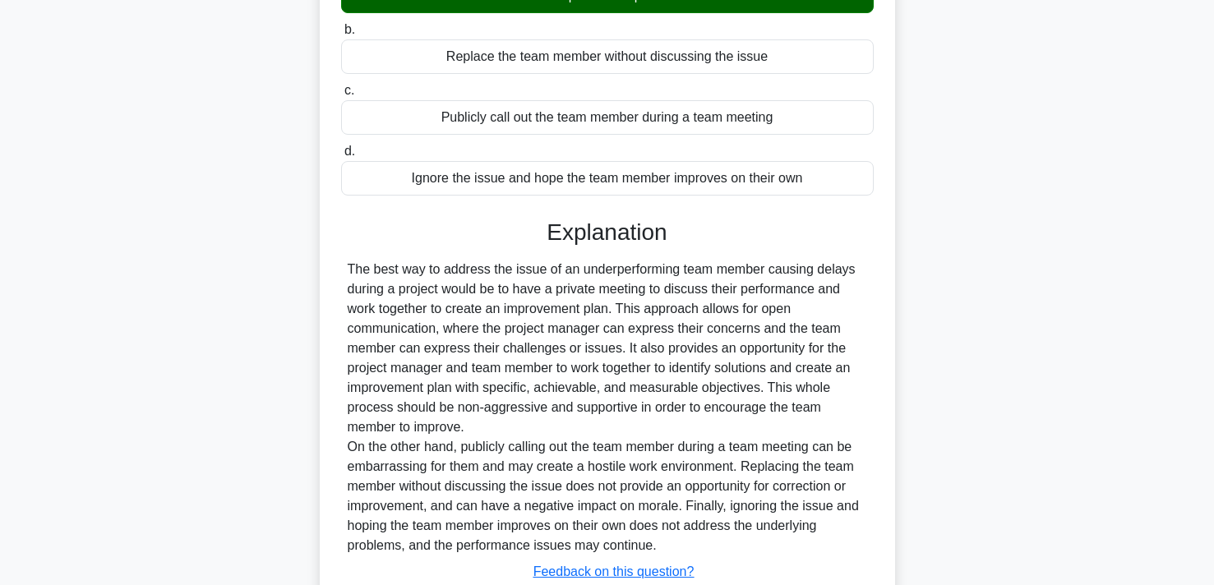
scroll to position [349, 0]
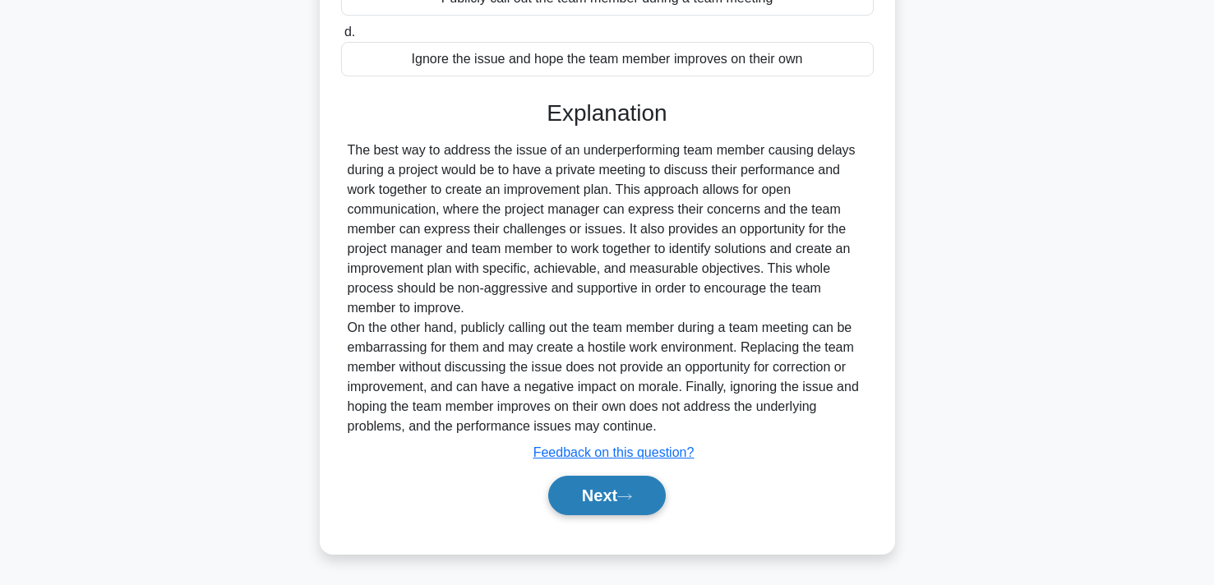
click at [599, 495] on button "Next" at bounding box center [607, 495] width 118 height 39
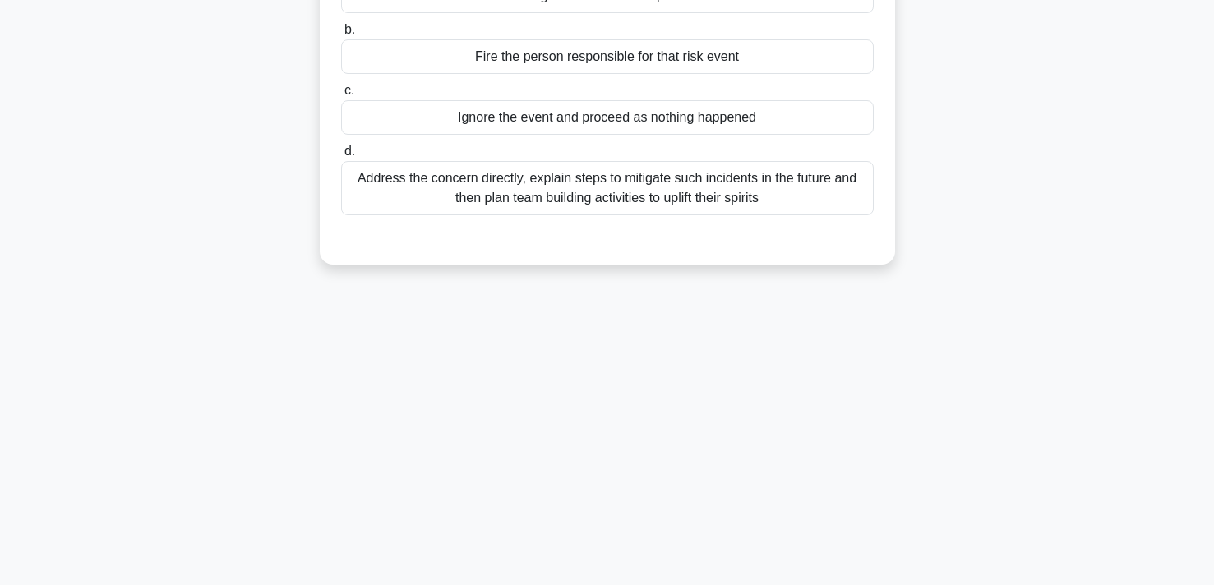
scroll to position [0, 0]
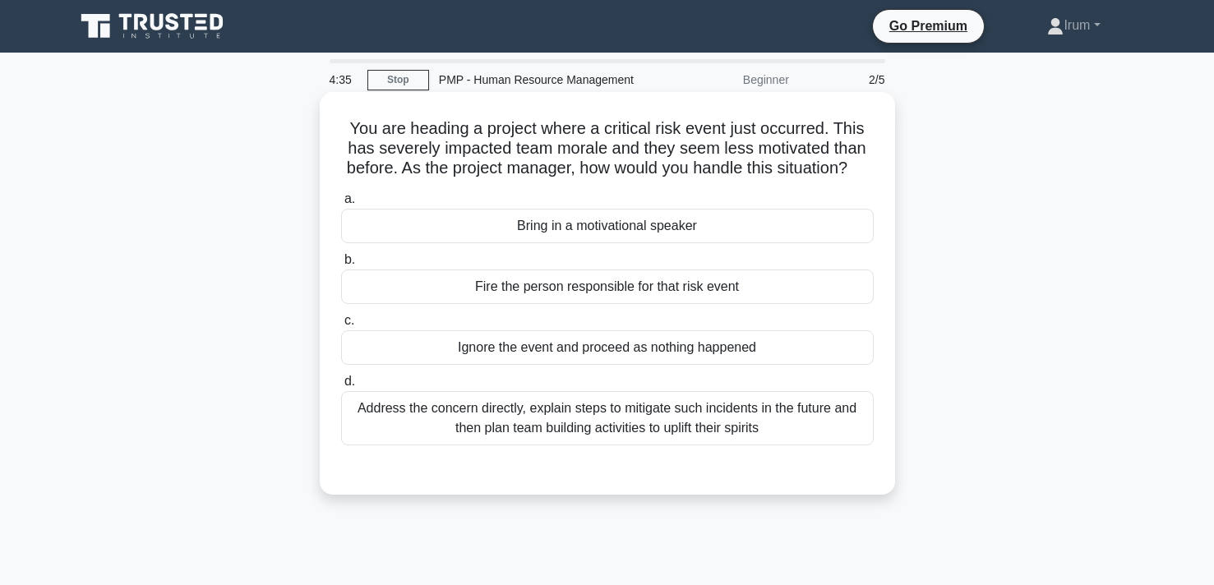
click at [588, 428] on div "Address the concern directly, explain steps to mitigate such incidents in the f…" at bounding box center [607, 418] width 533 height 54
click at [341, 387] on input "d. Address the concern directly, explain steps to mitigate such incidents in th…" at bounding box center [341, 381] width 0 height 11
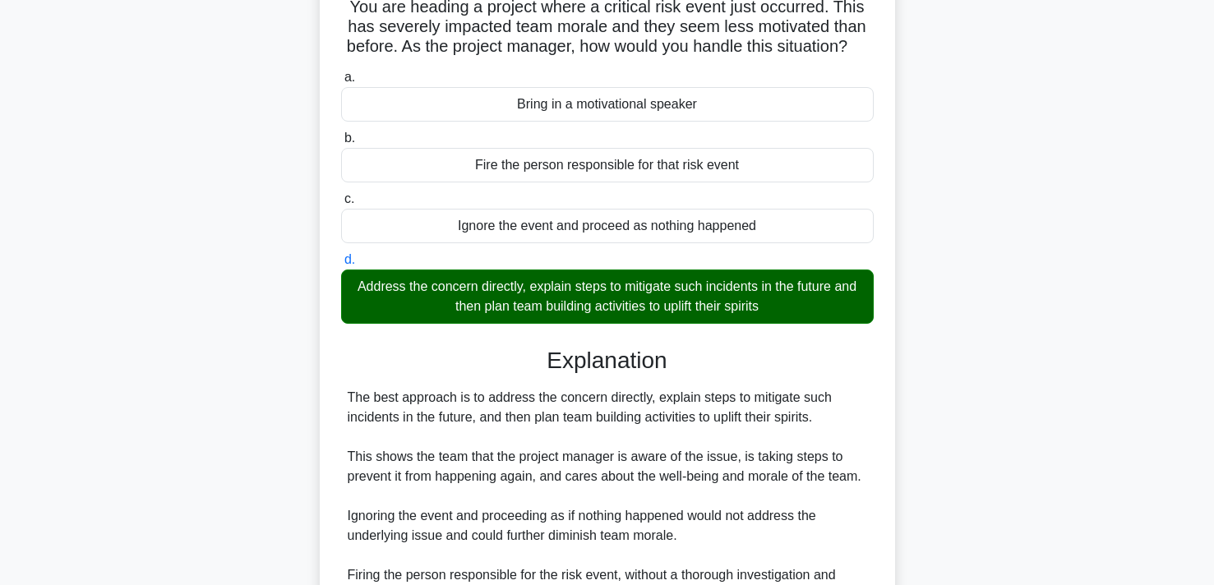
scroll to position [136, 0]
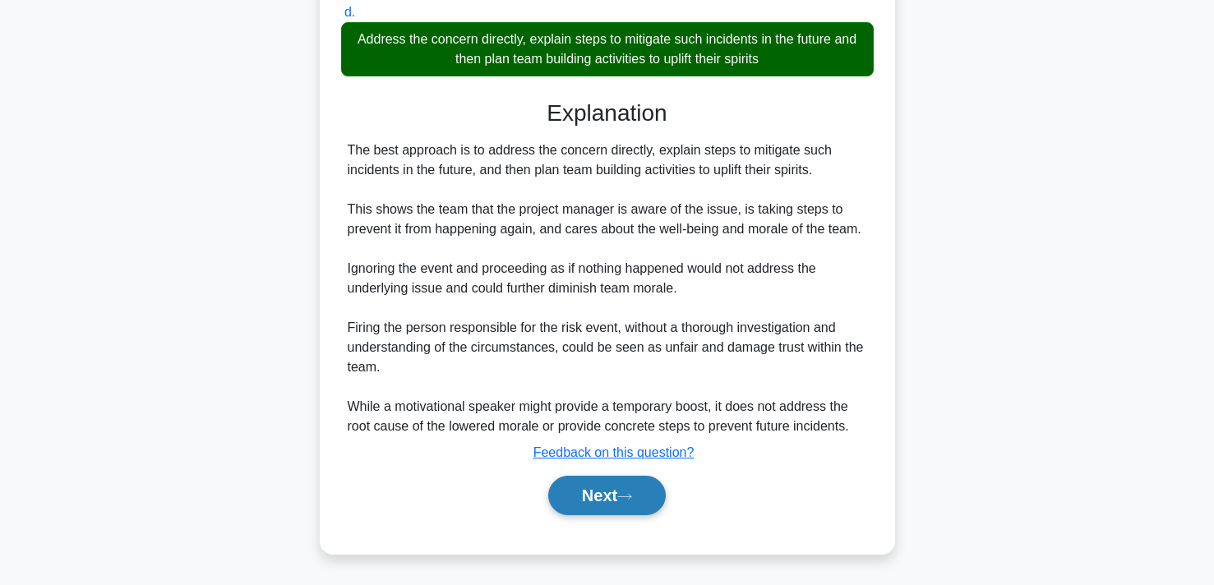
click at [598, 512] on button "Next" at bounding box center [607, 495] width 118 height 39
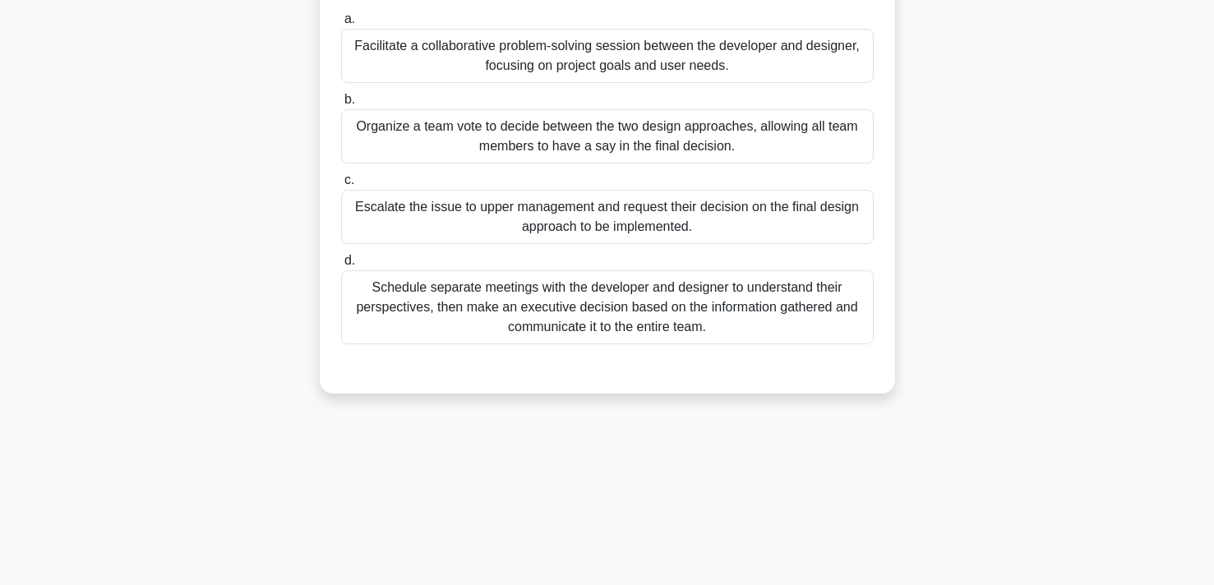
scroll to position [0, 0]
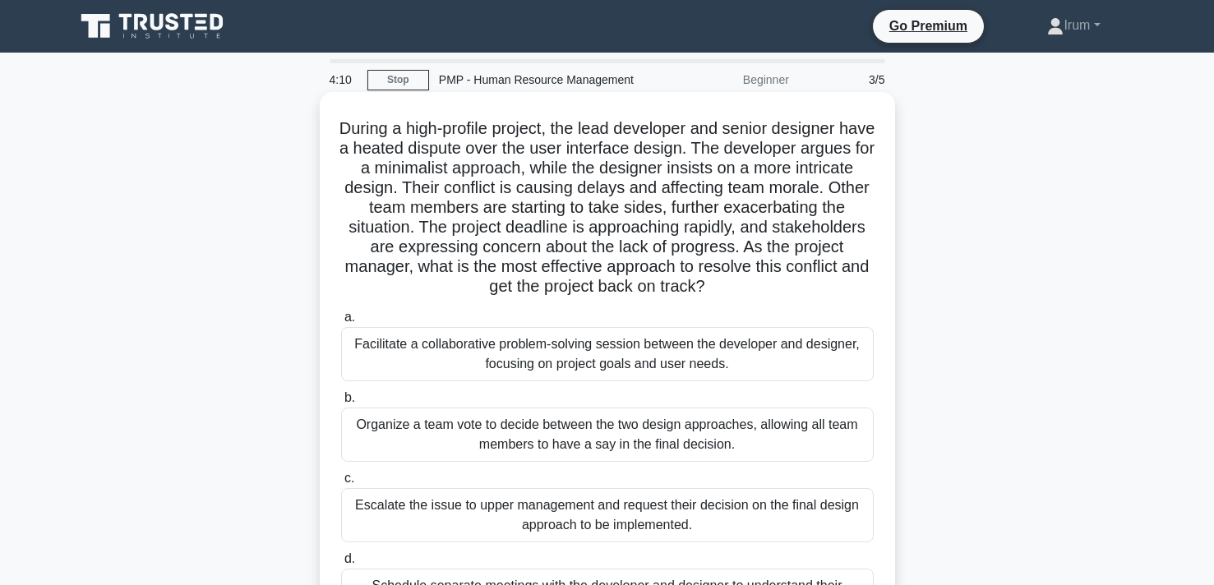
click at [390, 231] on h5 "During a high-profile project, the lead developer and senior designer have a he…" at bounding box center [607, 207] width 536 height 179
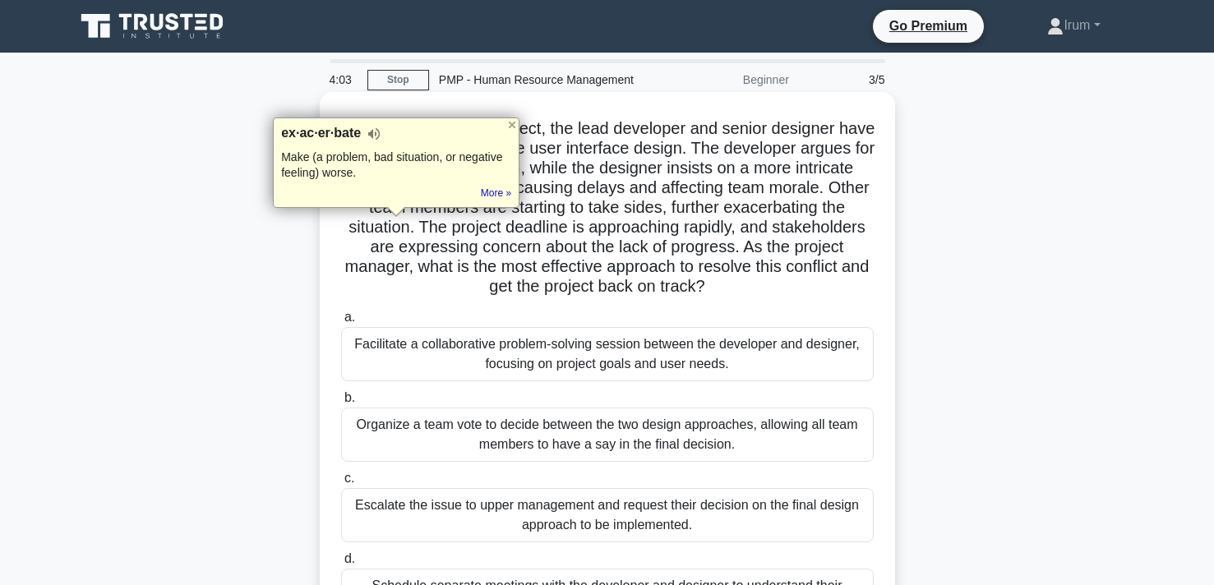
click at [461, 268] on h5 "During a high-profile project, the lead developer and senior designer have a he…" at bounding box center [607, 207] width 536 height 179
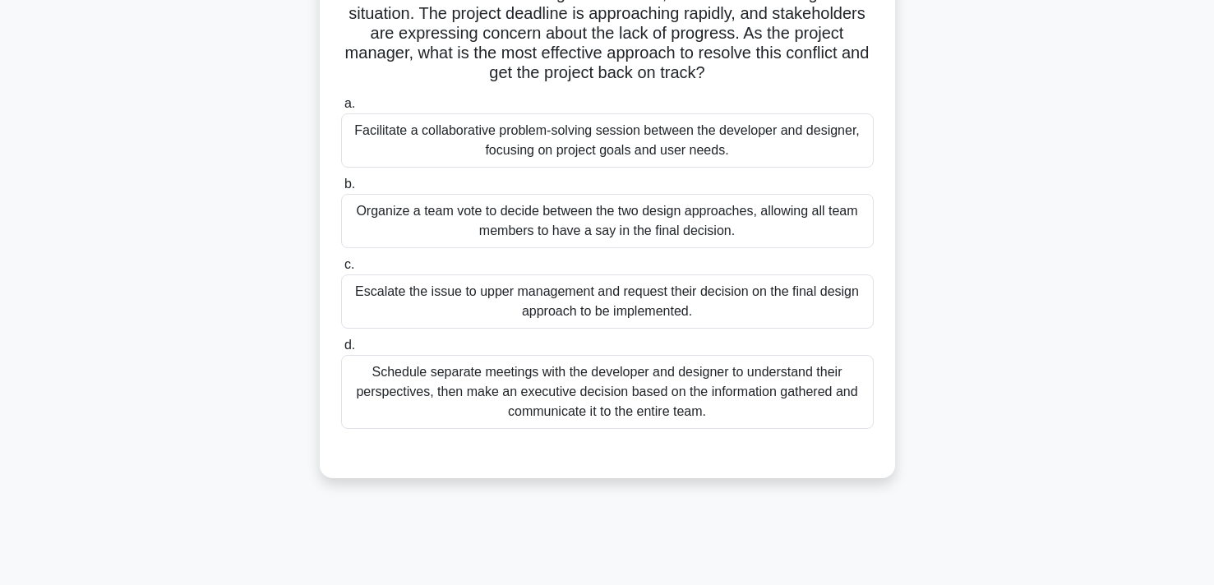
scroll to position [215, 0]
click at [586, 226] on div "Organize a team vote to decide between the two design approaches, allowing all …" at bounding box center [607, 219] width 533 height 54
click at [341, 188] on input "b. Organize a team vote to decide between the two design approaches, allowing a…" at bounding box center [341, 183] width 0 height 11
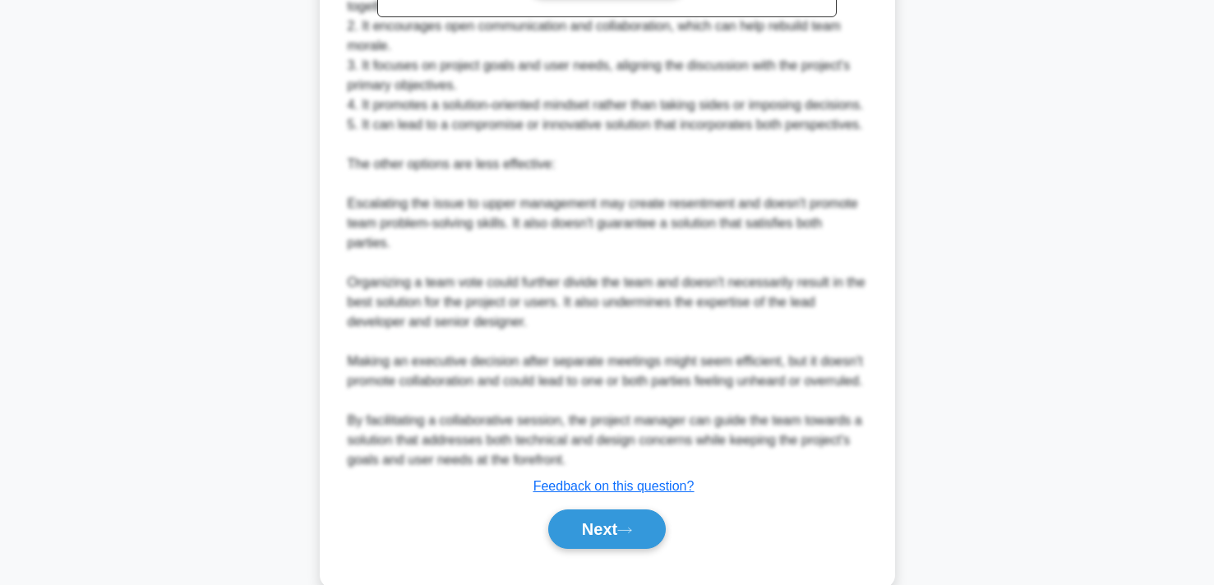
scroll to position [903, 0]
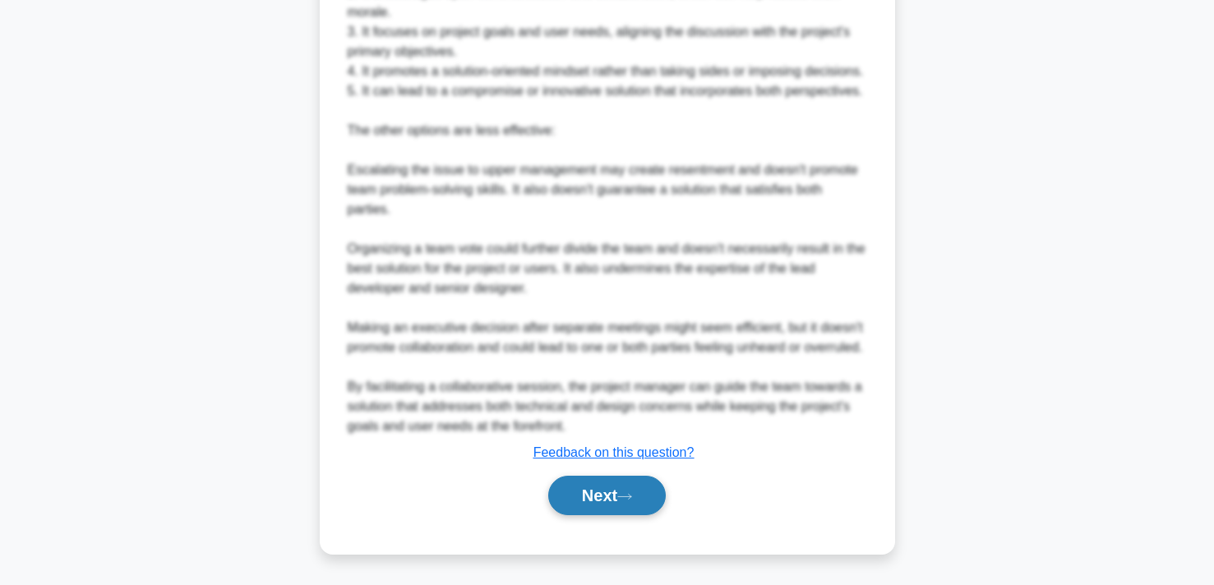
click at [613, 496] on button "Next" at bounding box center [607, 495] width 118 height 39
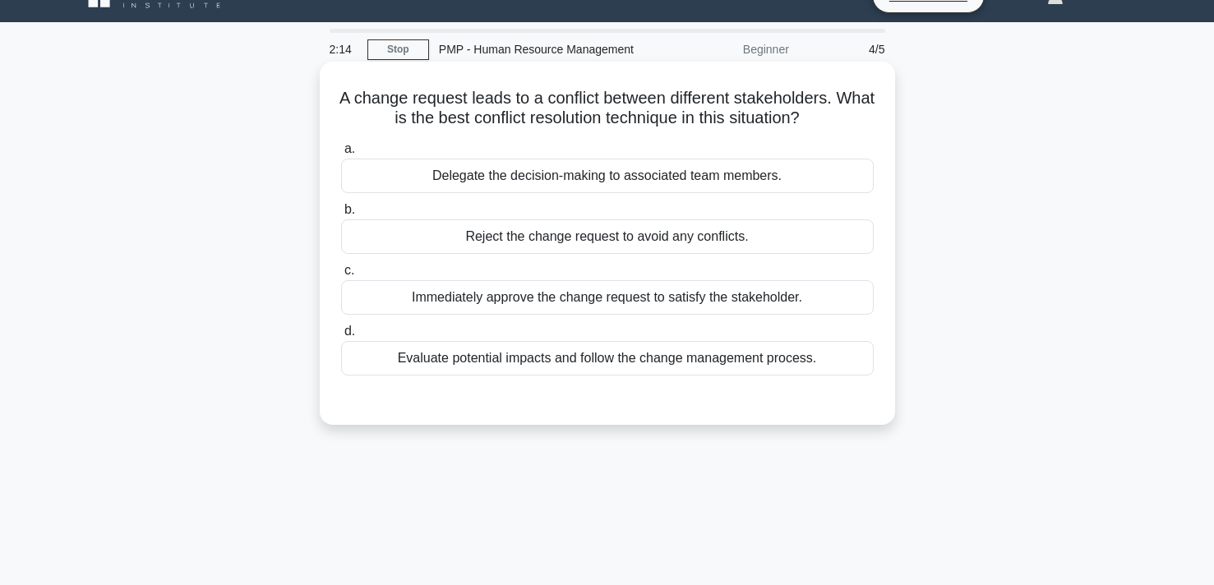
scroll to position [32, 0]
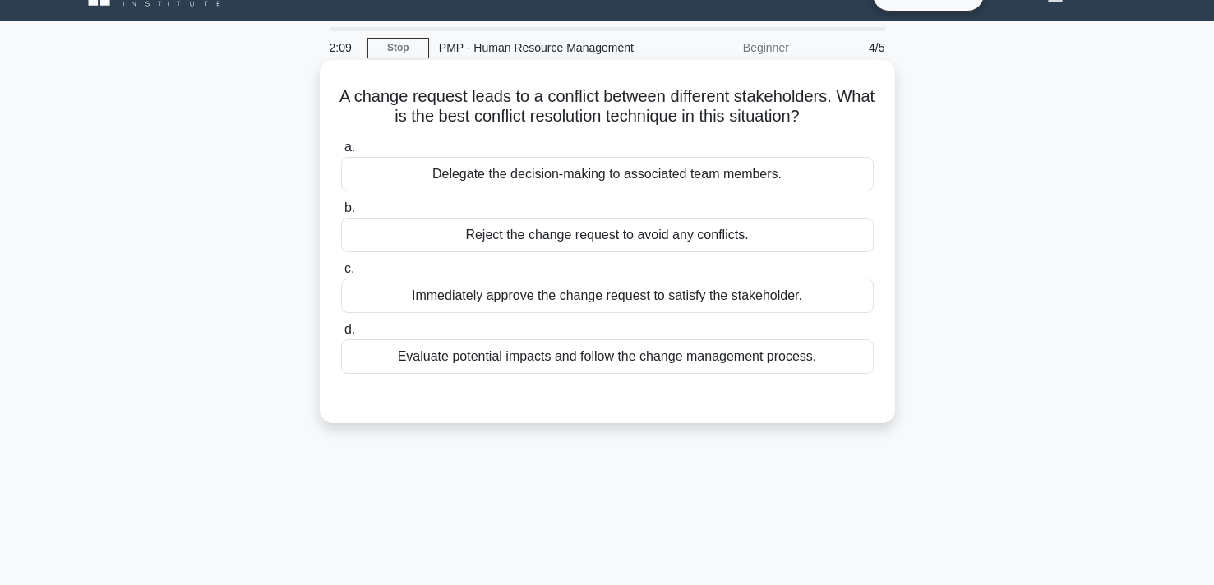
click at [580, 367] on div "Evaluate potential impacts and follow the change management process." at bounding box center [607, 356] width 533 height 35
click at [341, 335] on input "d. Evaluate potential impacts and follow the change management process." at bounding box center [341, 330] width 0 height 11
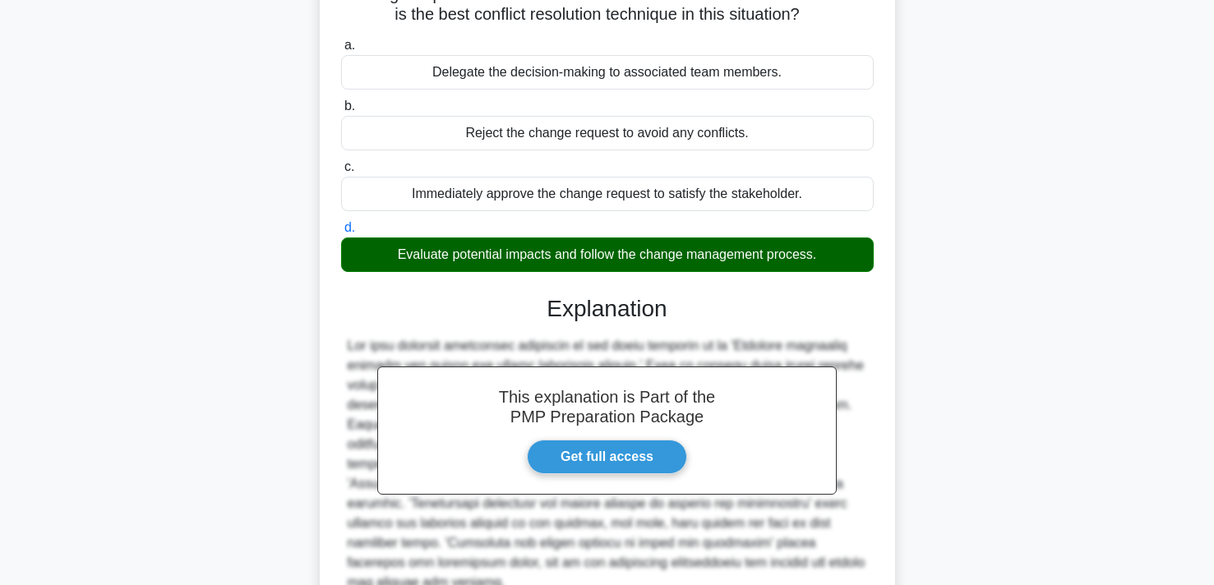
scroll to position [302, 0]
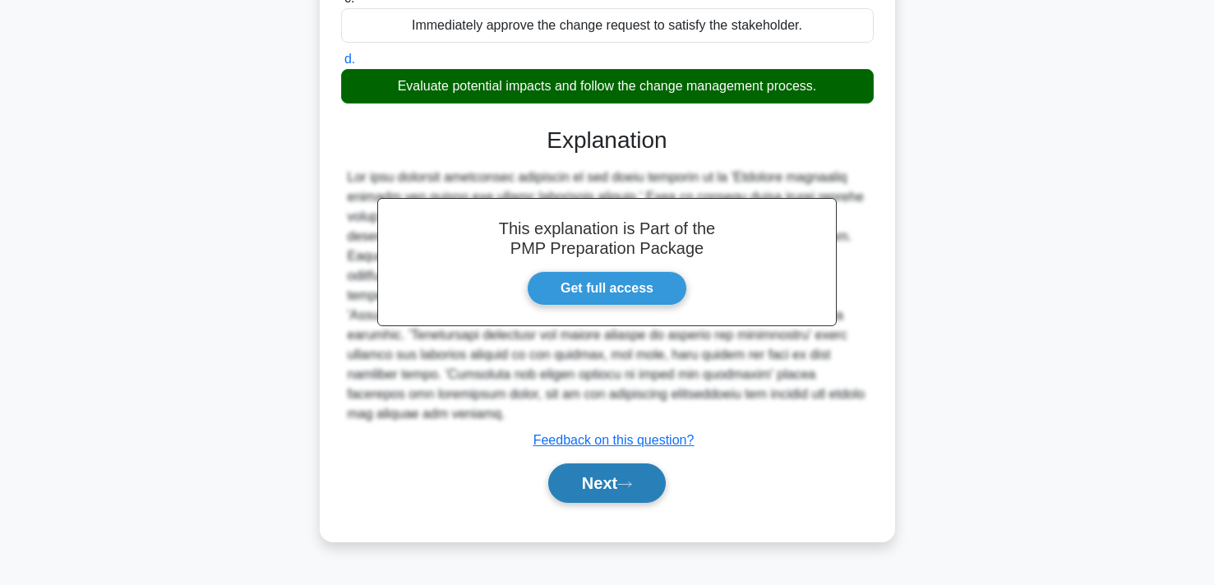
click at [626, 485] on icon at bounding box center [624, 484] width 15 height 9
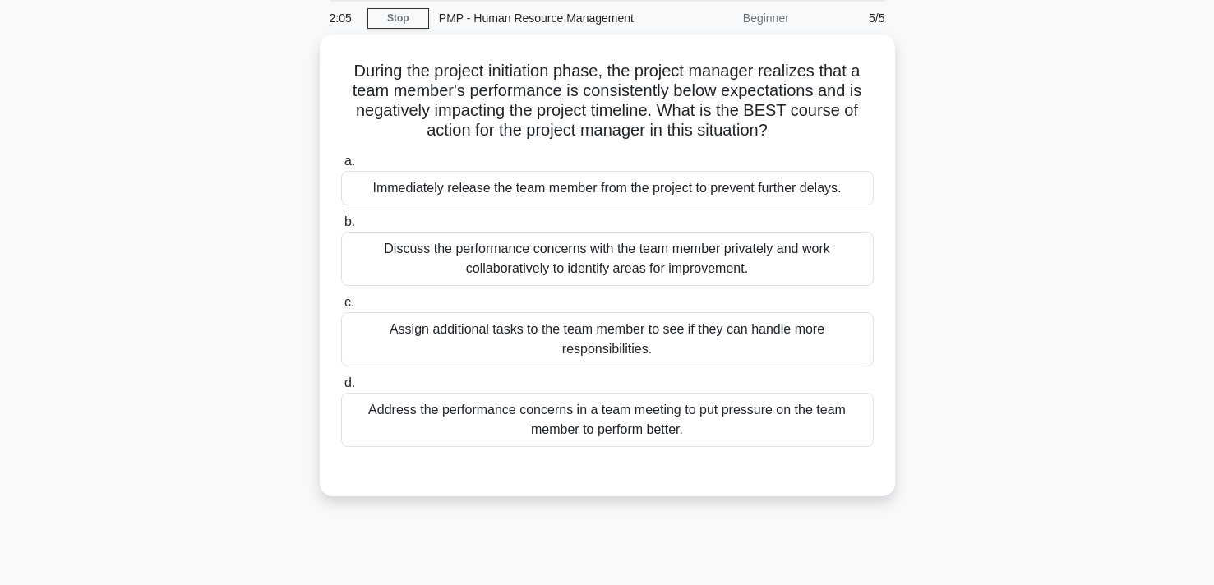
scroll to position [0, 0]
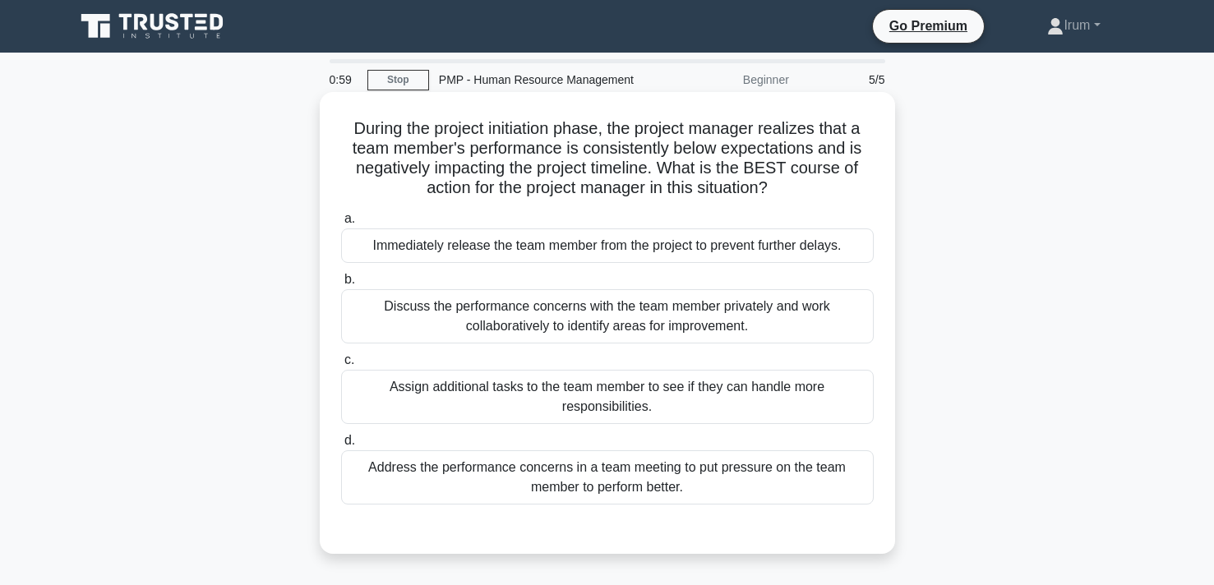
click at [737, 324] on div "Discuss the performance concerns with the team member privately and work collab…" at bounding box center [607, 316] width 533 height 54
click at [341, 285] on input "b. Discuss the performance concerns with the team member privately and work col…" at bounding box center [341, 280] width 0 height 11
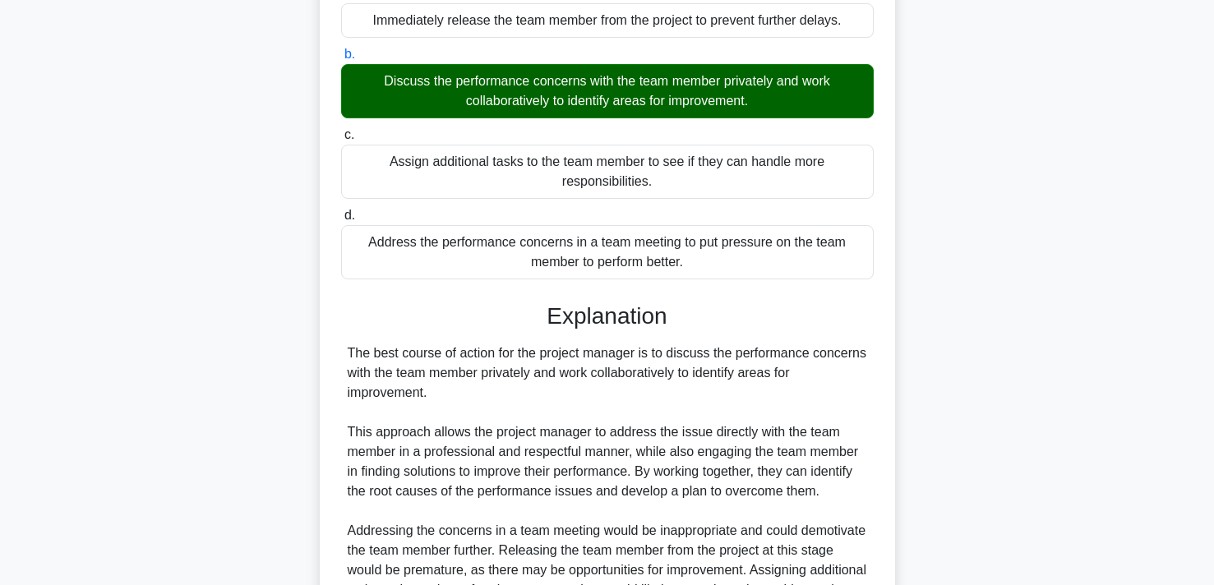
scroll to position [409, 0]
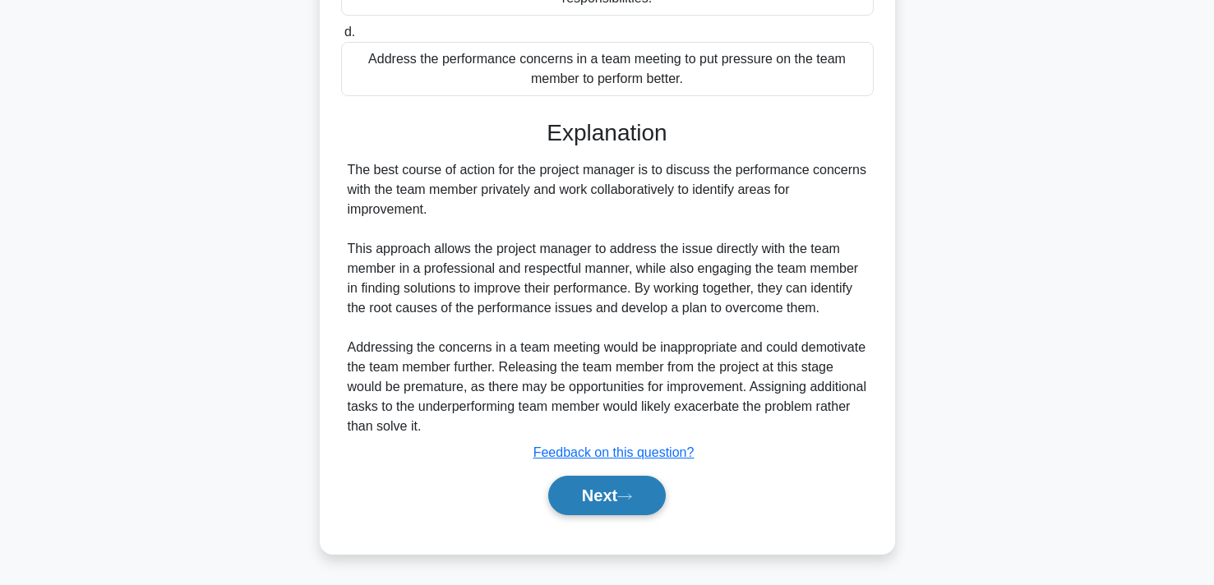
click at [626, 496] on icon at bounding box center [624, 496] width 15 height 9
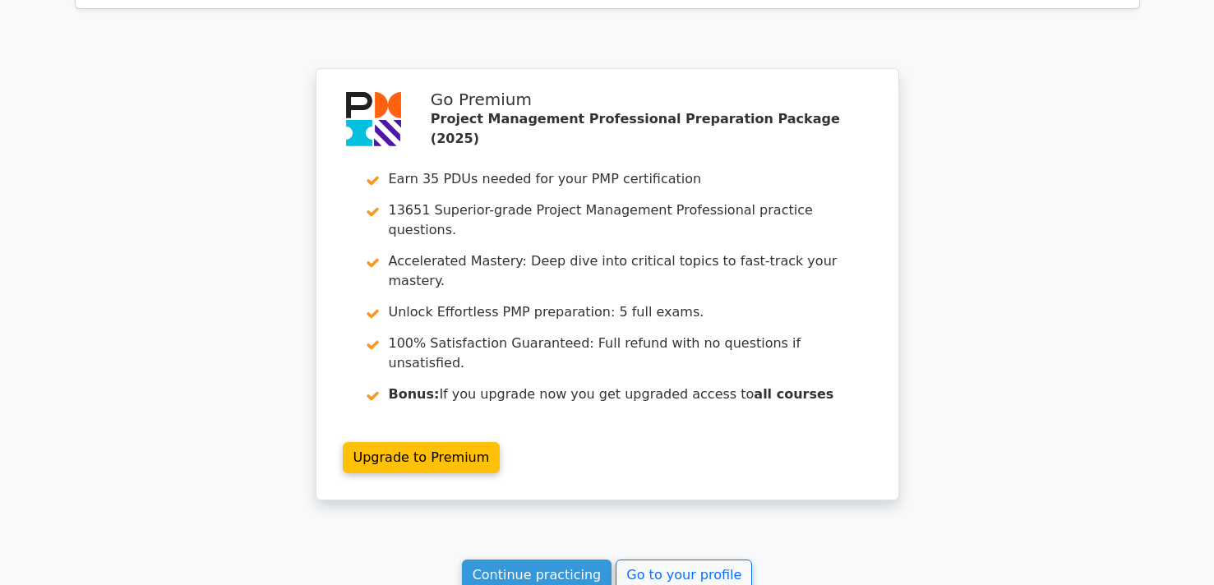
scroll to position [2443, 0]
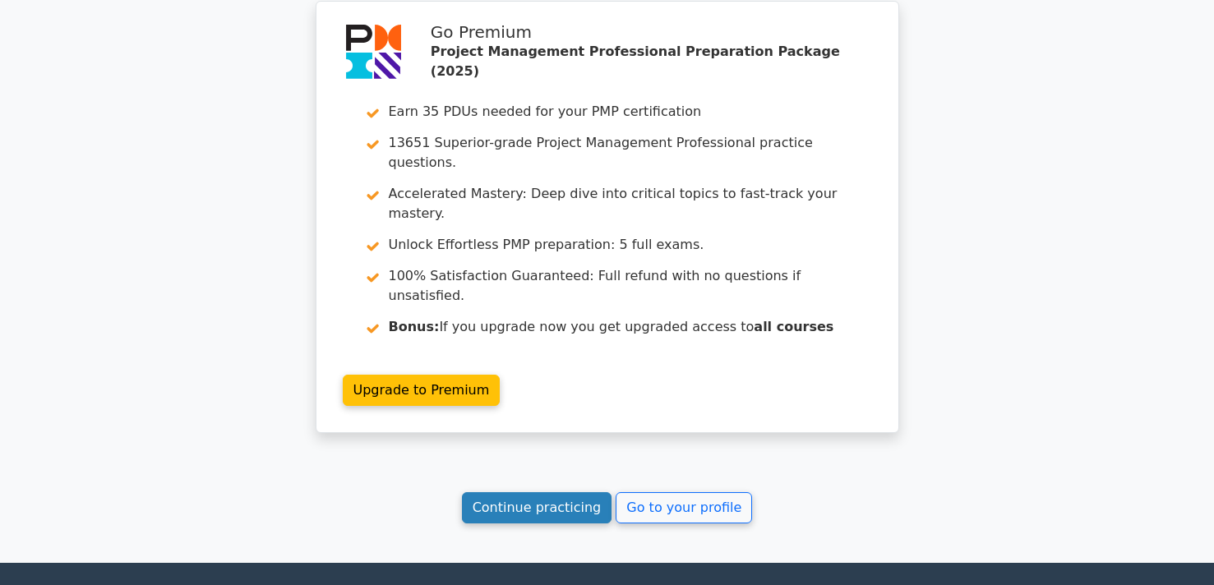
click at [575, 492] on link "Continue practicing" at bounding box center [537, 507] width 150 height 31
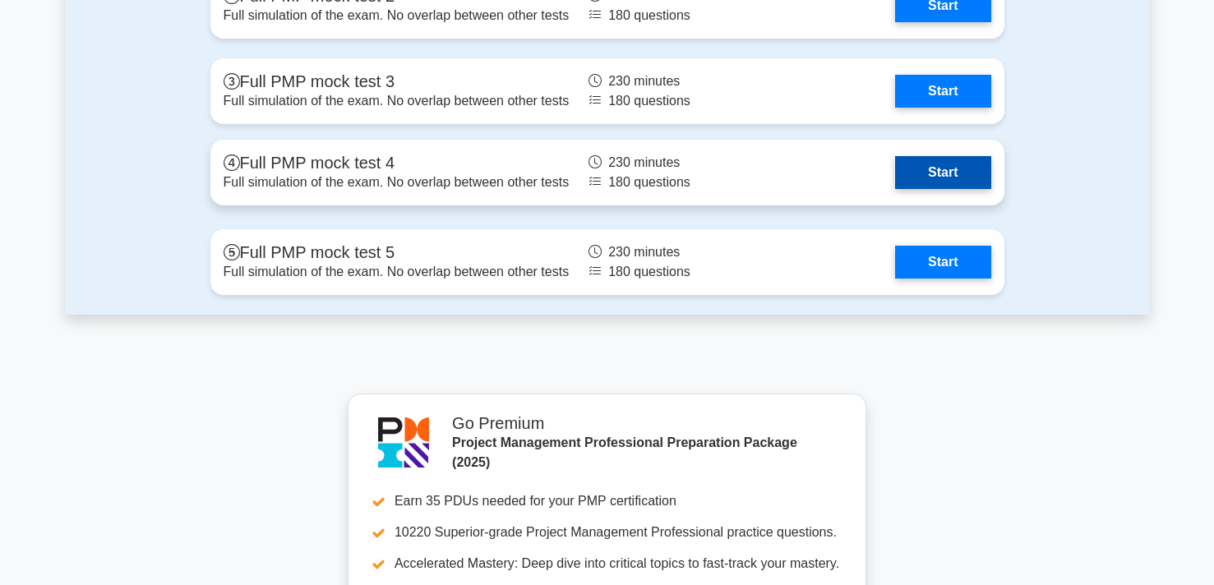
scroll to position [5111, 0]
